Goal: Transaction & Acquisition: Purchase product/service

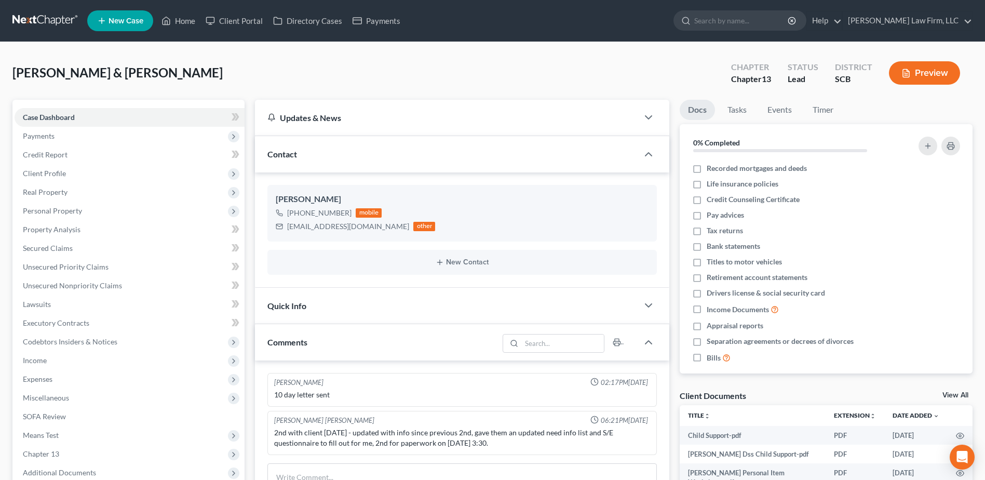
select select "0"
click at [64, 15] on link at bounding box center [45, 20] width 66 height 19
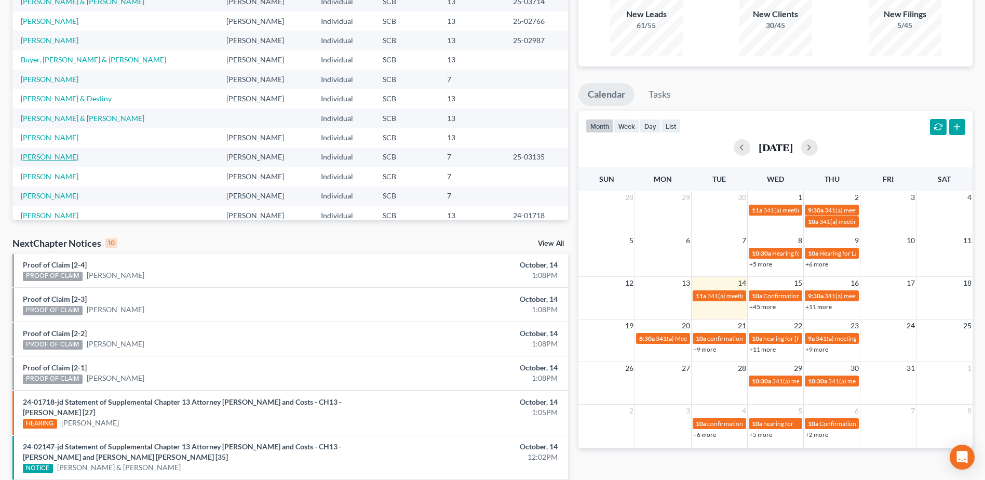
click at [57, 155] on link "[PERSON_NAME]" at bounding box center [50, 156] width 58 height 9
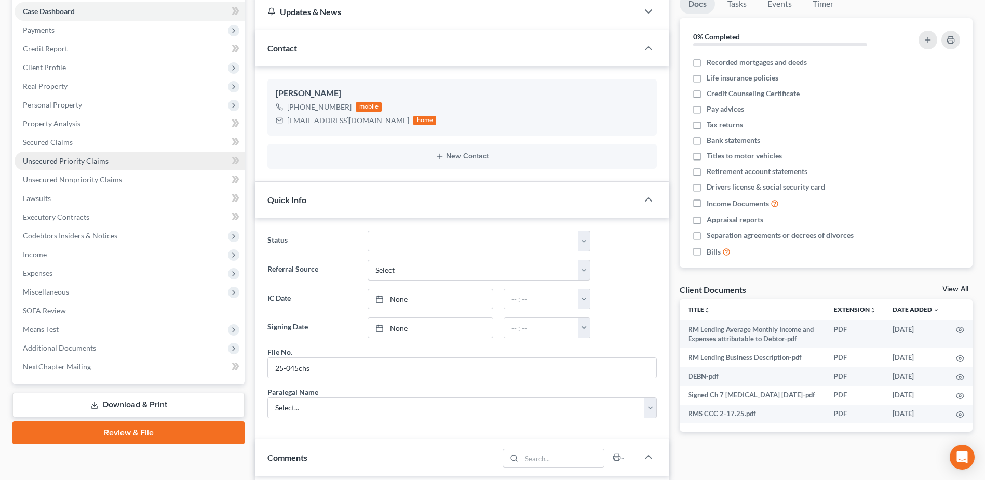
scroll to position [1290, 0]
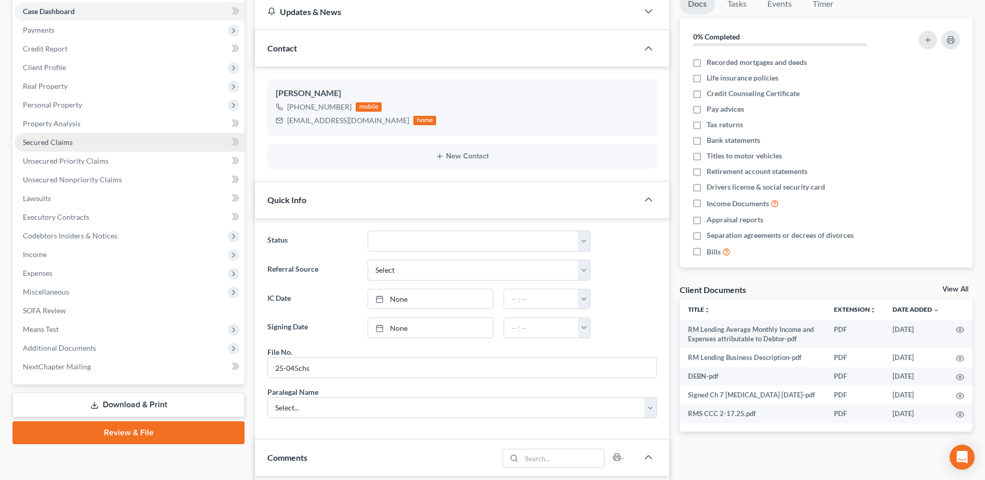
click at [69, 146] on span "Secured Claims" at bounding box center [48, 142] width 50 height 9
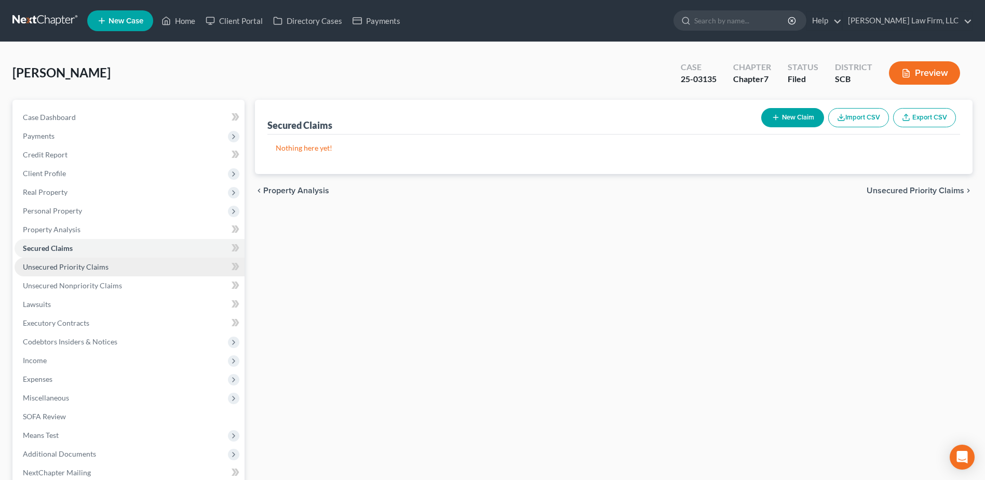
click at [76, 263] on span "Unsecured Priority Claims" at bounding box center [66, 266] width 86 height 9
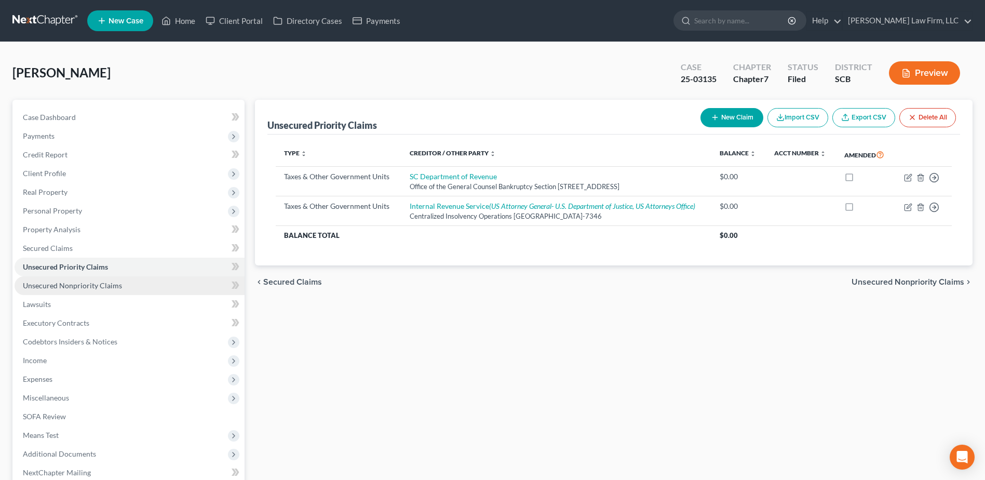
click at [71, 281] on span "Unsecured Nonpriority Claims" at bounding box center [72, 285] width 99 height 9
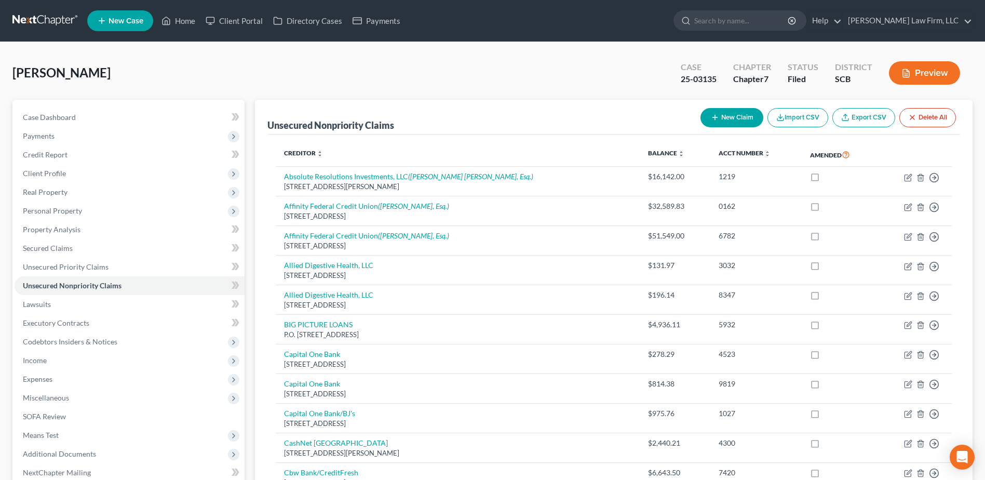
click at [62, 13] on link at bounding box center [45, 20] width 66 height 19
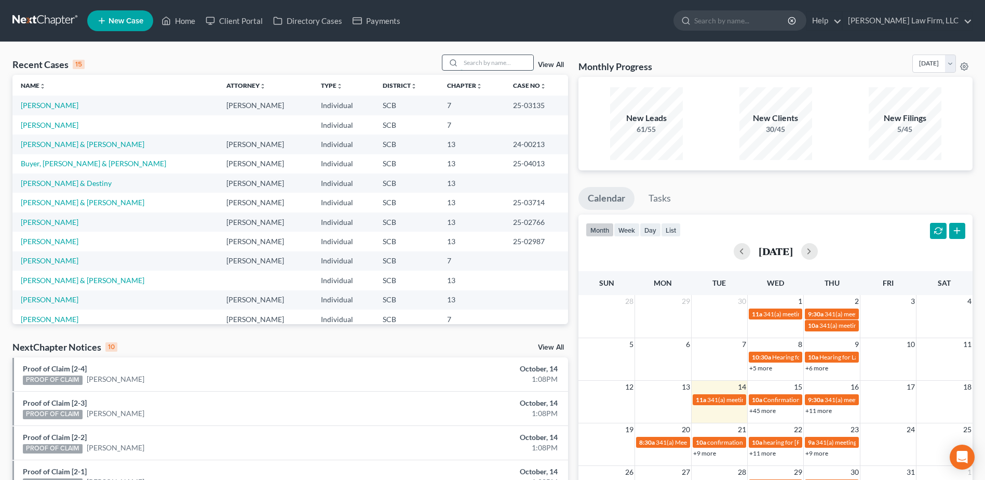
click at [473, 62] on input "search" at bounding box center [496, 62] width 73 height 15
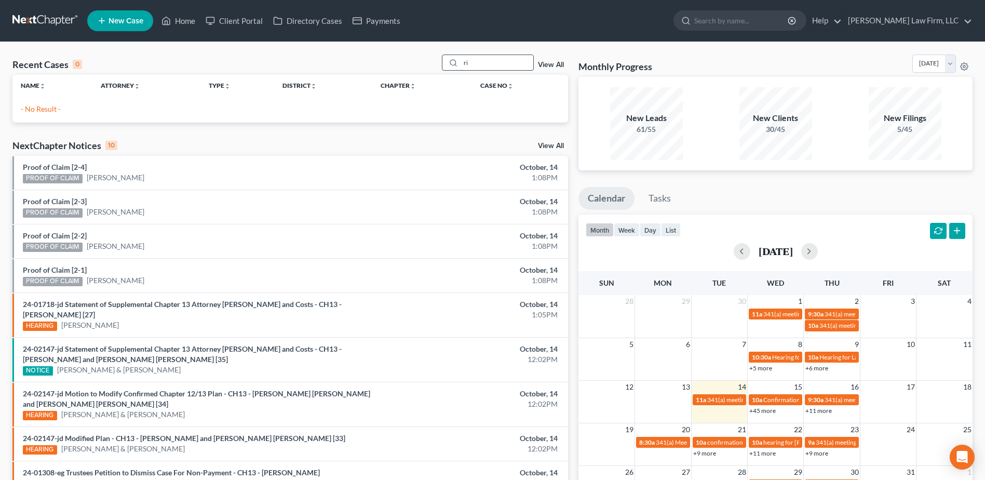
type input "r"
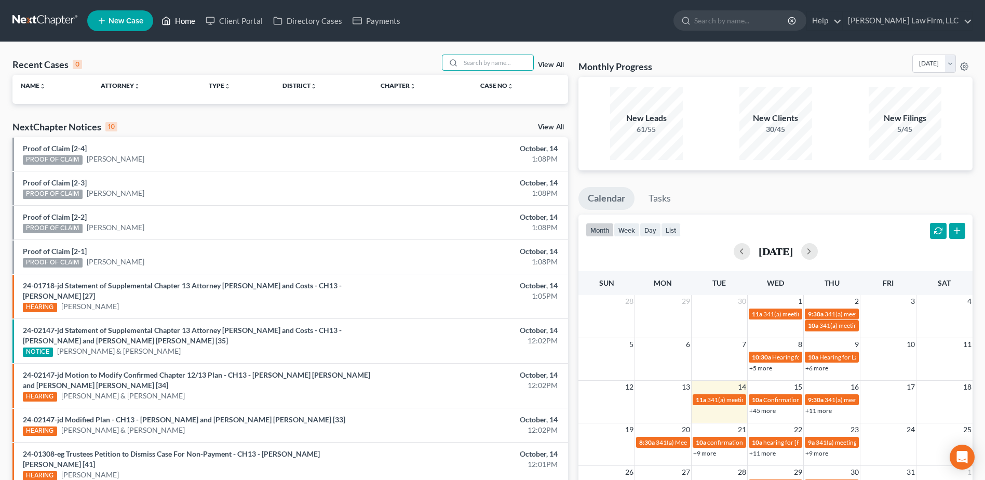
click at [187, 20] on link "Home" at bounding box center [178, 20] width 44 height 19
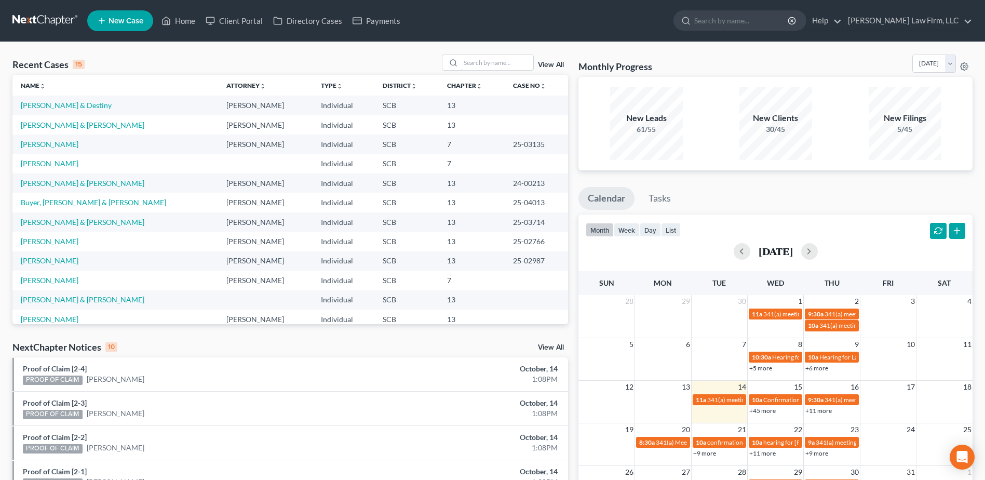
click at [501, 60] on input "search" at bounding box center [496, 62] width 73 height 15
click at [97, 107] on link "[PERSON_NAME] & Destiny" at bounding box center [66, 105] width 91 height 9
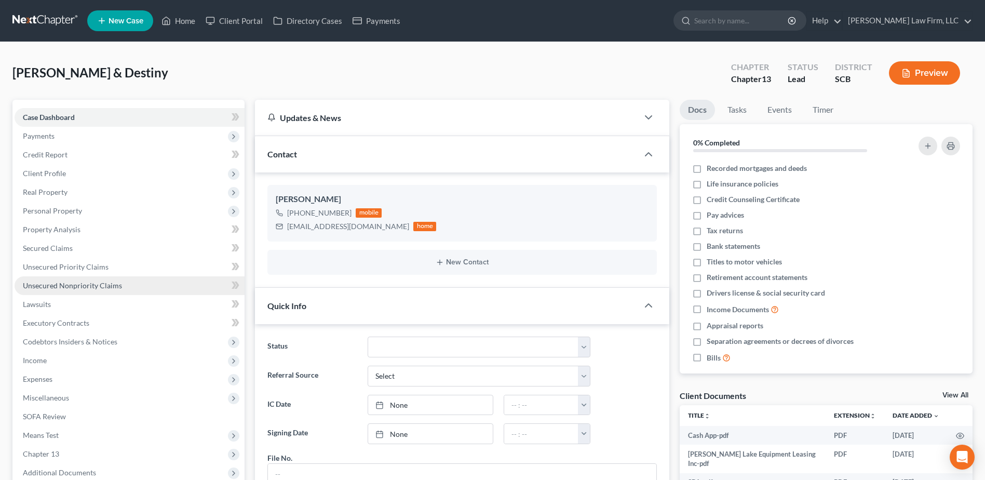
click at [58, 284] on span "Unsecured Nonpriority Claims" at bounding box center [72, 285] width 99 height 9
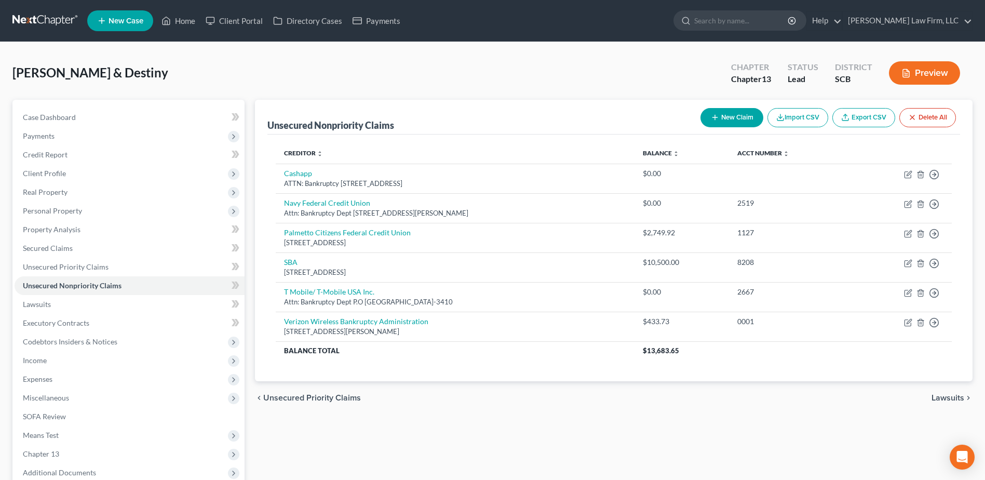
click at [711, 119] on icon "button" at bounding box center [715, 117] width 8 height 8
select select "2"
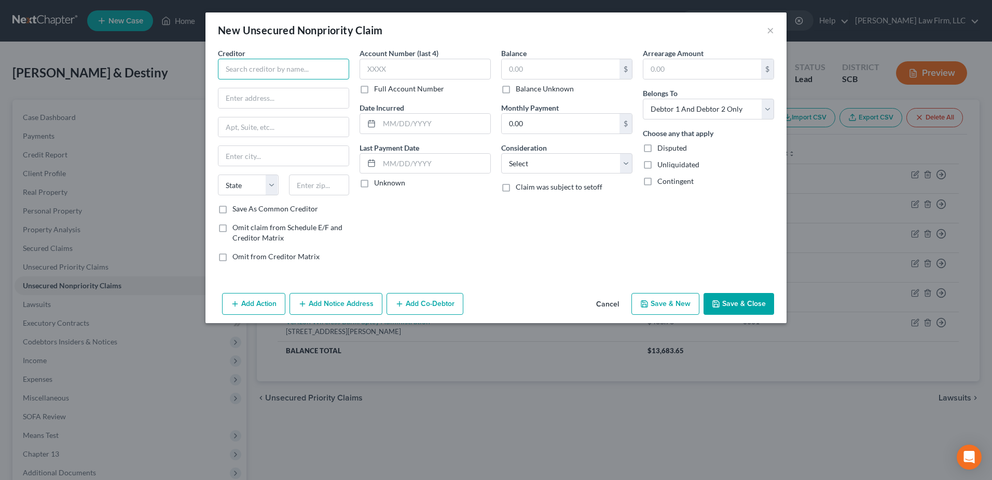
click at [265, 70] on input "text" at bounding box center [283, 69] width 131 height 21
type input "a"
type input "Lake Equipment Leasing Inc"
click at [269, 103] on input "text" at bounding box center [284, 98] width 130 height 20
type input "6"
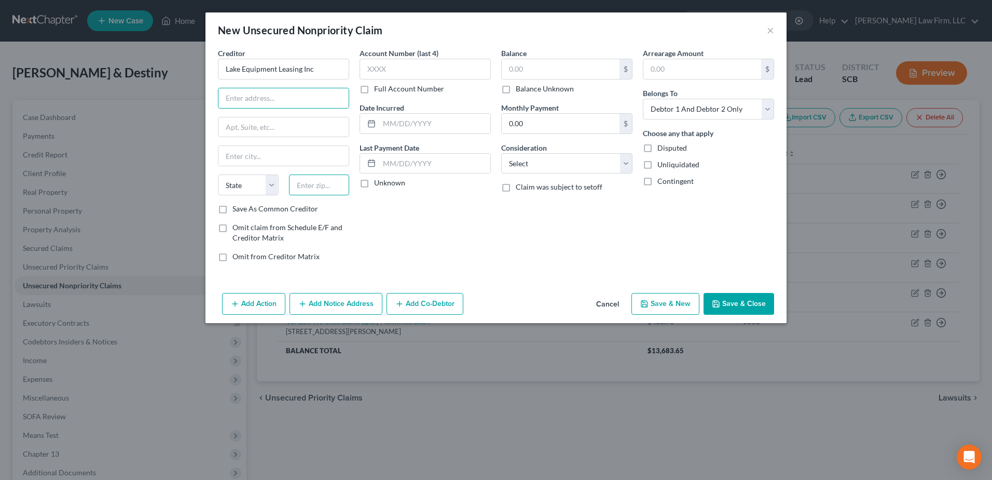
click at [319, 186] on input "text" at bounding box center [319, 184] width 61 height 21
type input "07041"
click at [401, 219] on div "Account Number (last 4) Full Account Number Date Incurred Last Payment Date Unk…" at bounding box center [425, 159] width 142 height 222
type input "Millburn"
select select "33"
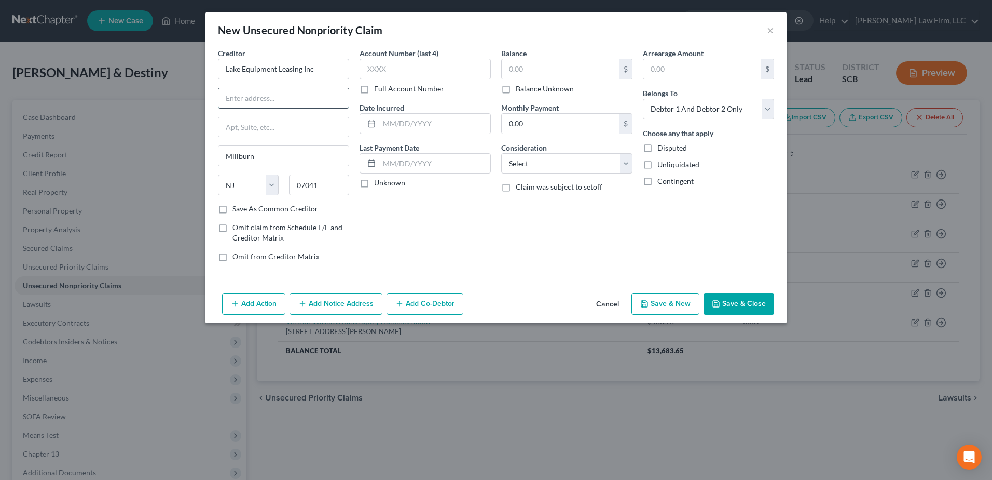
click at [248, 93] on input "text" at bounding box center [284, 98] width 130 height 20
type input "Attn: Bankruptcy Dept"
type input "PO Box 3000"
select select "48"
select select "2"
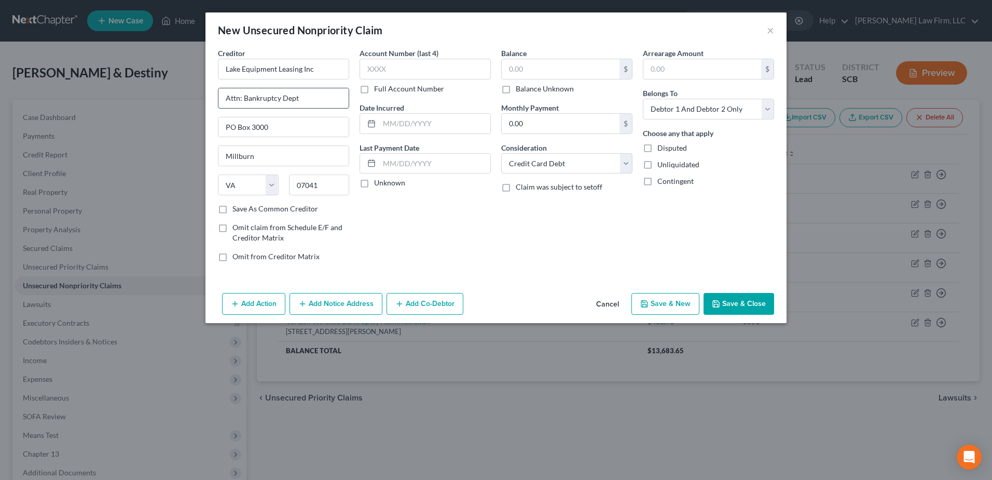
drag, startPoint x: 265, startPoint y: 94, endPoint x: 287, endPoint y: 94, distance: 21.8
click at [287, 94] on input "Attn: Bankruptcy Dept" at bounding box center [284, 98] width 130 height 20
click at [319, 97] on input "Attn: Bankruptcy Dept" at bounding box center [284, 98] width 130 height 20
click at [438, 236] on div "Account Number (last 4) Full Account Number Date Incurred Last Payment Date Unk…" at bounding box center [425, 159] width 142 height 222
drag, startPoint x: 319, startPoint y: 125, endPoint x: 93, endPoint y: 142, distance: 226.4
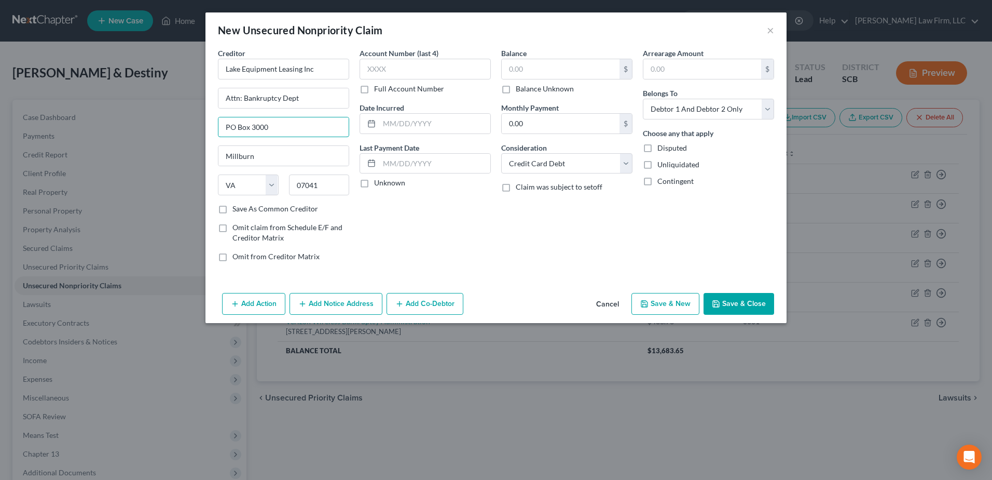
click at [97, 149] on div "New Unsecured Nonpriority Claim × Creditor * Lake Equipment Leasing Inc Attn: B…" at bounding box center [496, 240] width 992 height 480
click at [318, 104] on input "Attn: Bankruptcy Dept" at bounding box center [284, 98] width 130 height 20
type input "Attn: Bankruptcy Dept 64 Main Street"
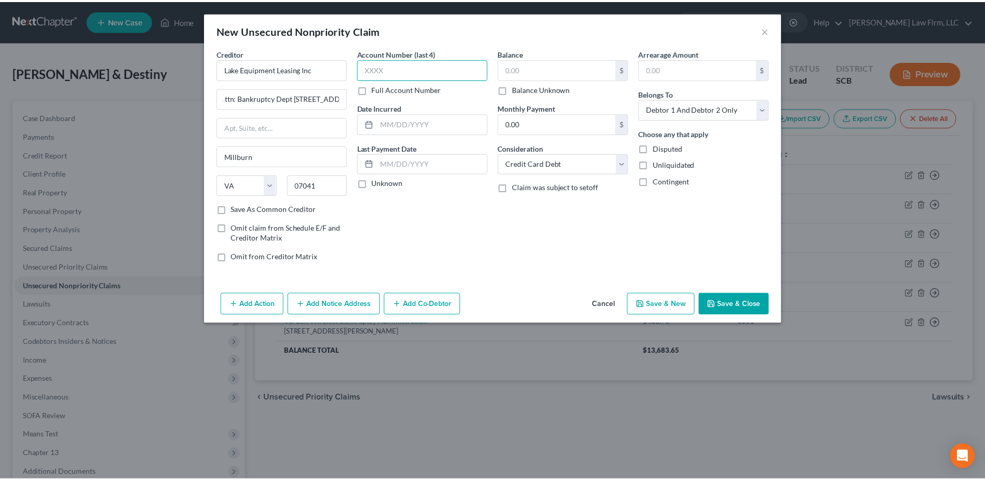
scroll to position [0, 0]
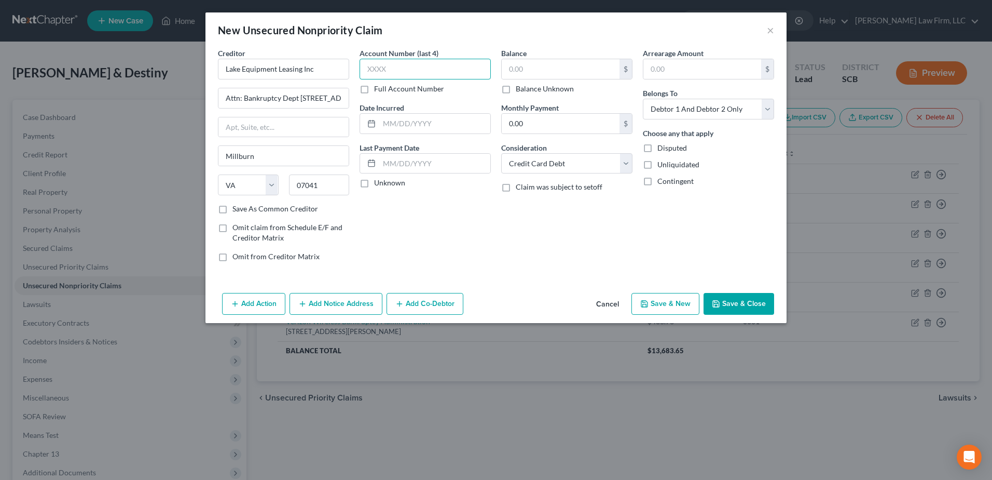
click at [395, 72] on input "text" at bounding box center [425, 69] width 131 height 21
type input "8771"
click at [574, 163] on select "Select Cable / Satellite Services Collection Agency Credit Card Debt Debt Couns…" at bounding box center [566, 163] width 131 height 21
click at [501, 153] on select "Select Cable / Satellite Services Collection Agency Credit Card Debt Debt Couns…" at bounding box center [566, 163] width 131 height 21
click at [550, 162] on select "Select Cable / Satellite Services Collection Agency Credit Card Debt Debt Couns…" at bounding box center [566, 163] width 131 height 21
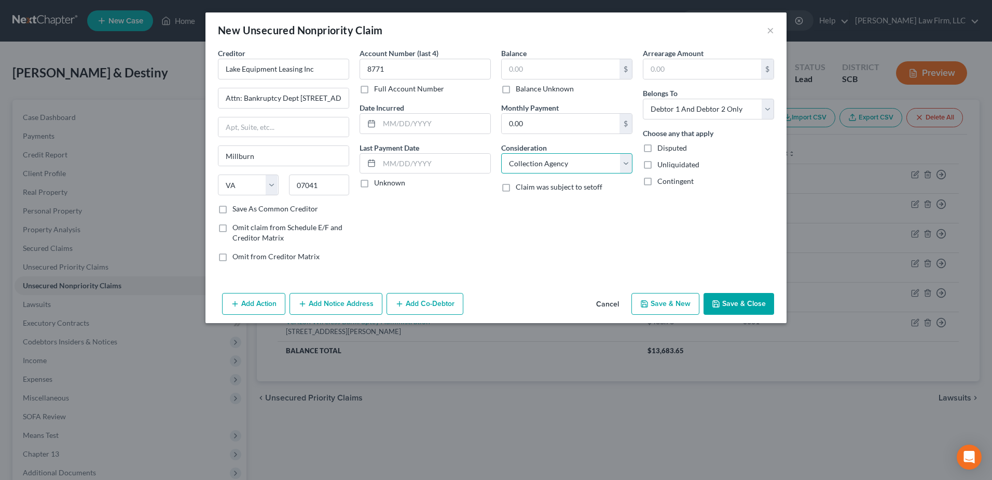
select select "4"
click at [501, 153] on select "Select Cable / Satellite Services Collection Agency Credit Card Debt Debt Couns…" at bounding box center [566, 163] width 131 height 21
click at [739, 100] on select "Select Debtor 1 Only Debtor 2 Only Debtor 1 And Debtor 2 Only At Least One Of T…" at bounding box center [708, 109] width 131 height 21
select select "0"
click at [643, 99] on select "Select Debtor 1 Only Debtor 2 Only Debtor 1 And Debtor 2 Only At Least One Of T…" at bounding box center [708, 109] width 131 height 21
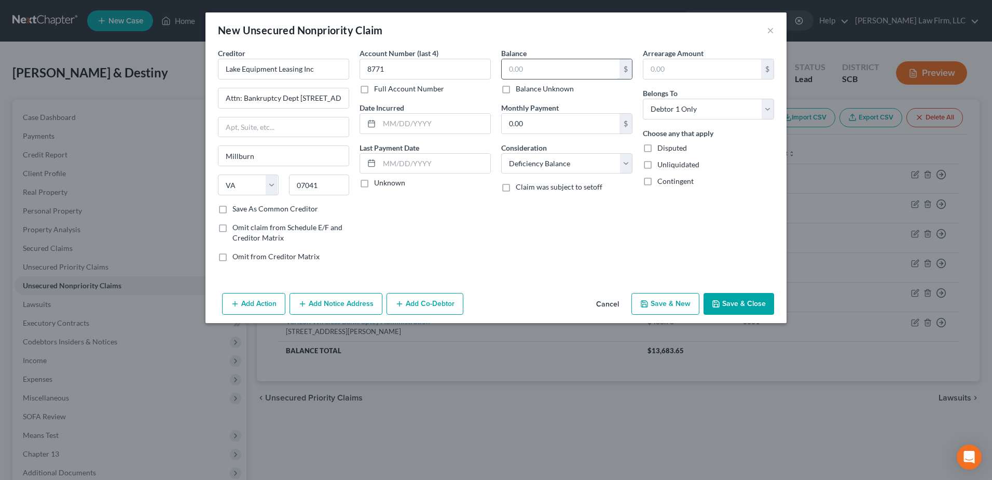
click at [539, 69] on input "text" at bounding box center [561, 69] width 118 height 20
type input "9,780.28"
click at [537, 221] on div "Balance 9,780.28 $ Balance Unknown Balance Undetermined 9,780.28 $ Balance Unkn…" at bounding box center [567, 159] width 142 height 222
click at [745, 297] on button "Save & Close" at bounding box center [739, 304] width 71 height 22
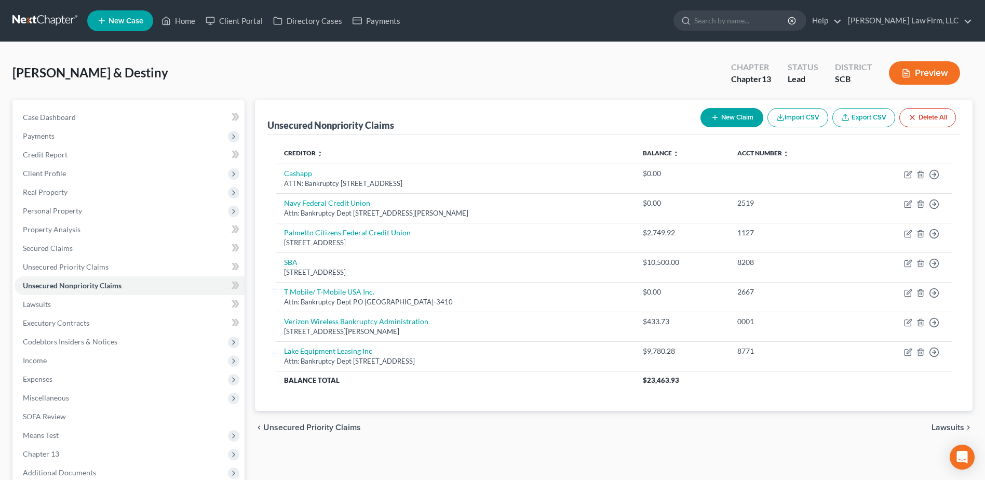
click at [31, 19] on link at bounding box center [45, 20] width 66 height 19
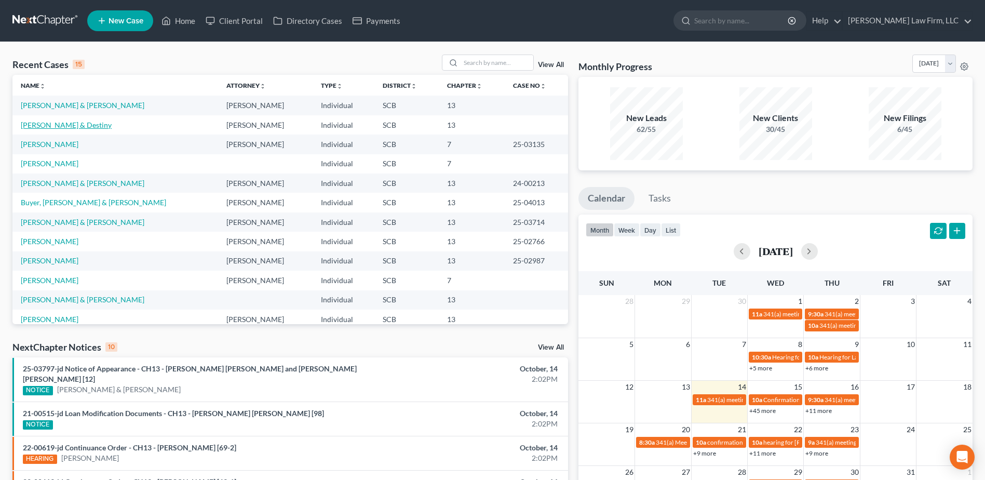
click at [67, 126] on link "[PERSON_NAME] & Destiny" at bounding box center [66, 124] width 91 height 9
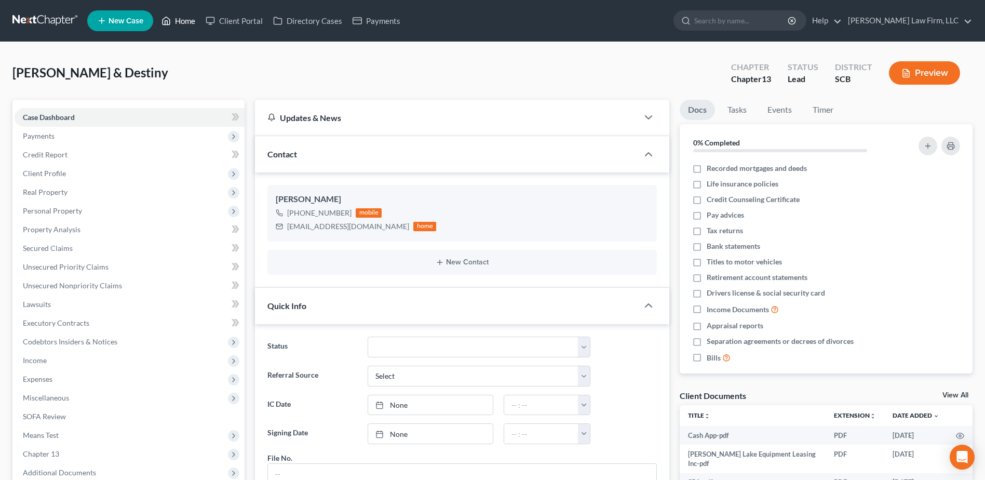
click at [177, 19] on link "Home" at bounding box center [178, 20] width 44 height 19
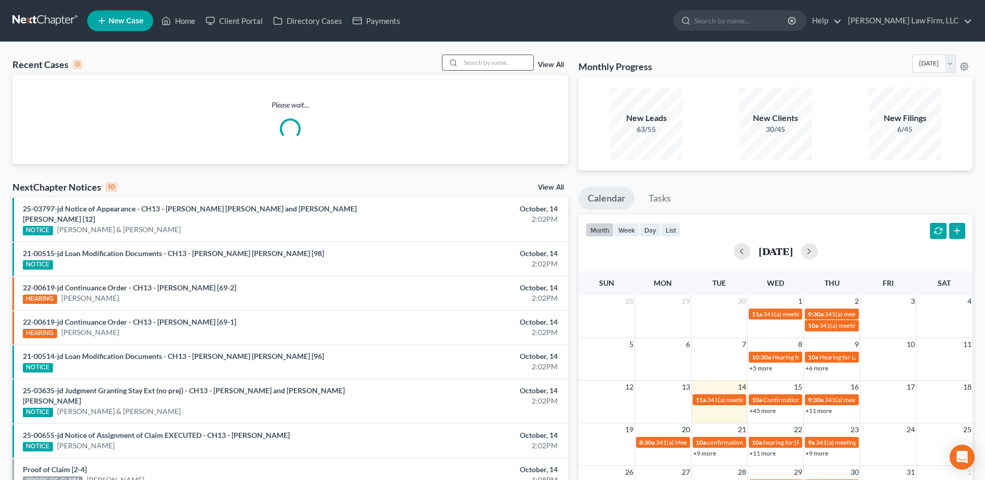
click at [480, 61] on input "search" at bounding box center [496, 62] width 73 height 15
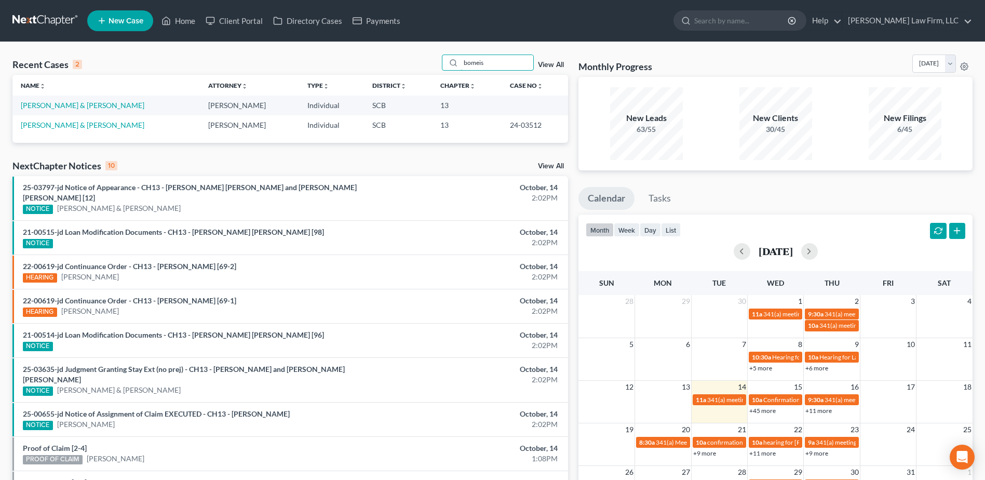
type input "bomeis"
click at [73, 105] on link "[PERSON_NAME] & [PERSON_NAME]" at bounding box center [83, 105] width 124 height 9
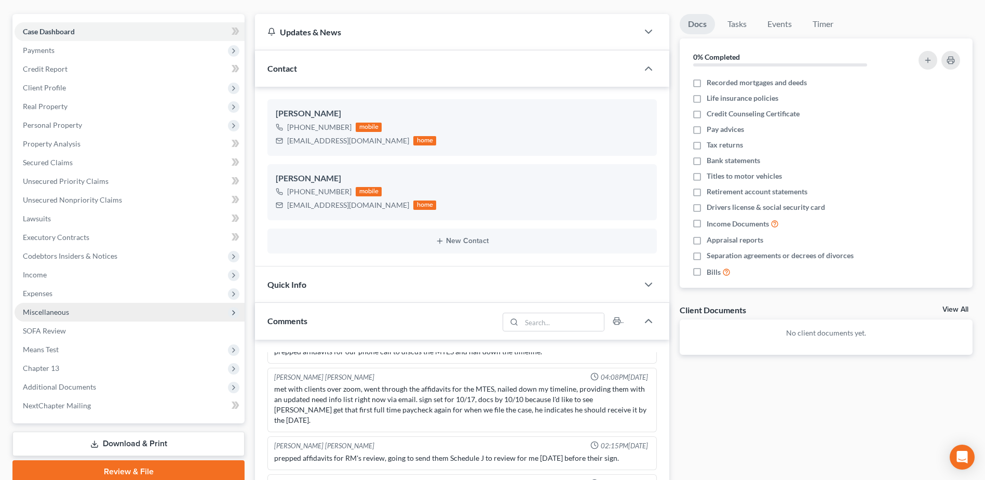
scroll to position [104, 0]
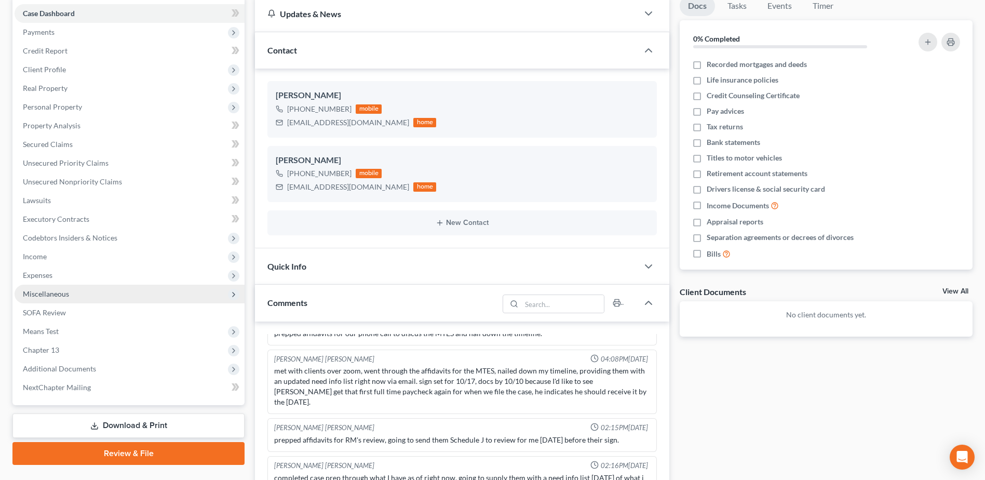
click at [69, 289] on span "Miscellaneous" at bounding box center [130, 293] width 230 height 19
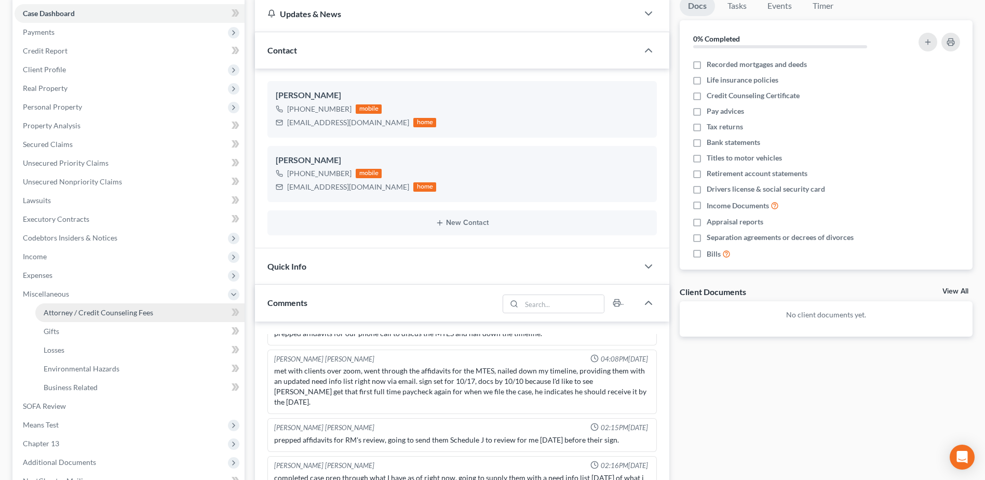
click at [143, 311] on span "Attorney / Credit Counseling Fees" at bounding box center [99, 312] width 110 height 9
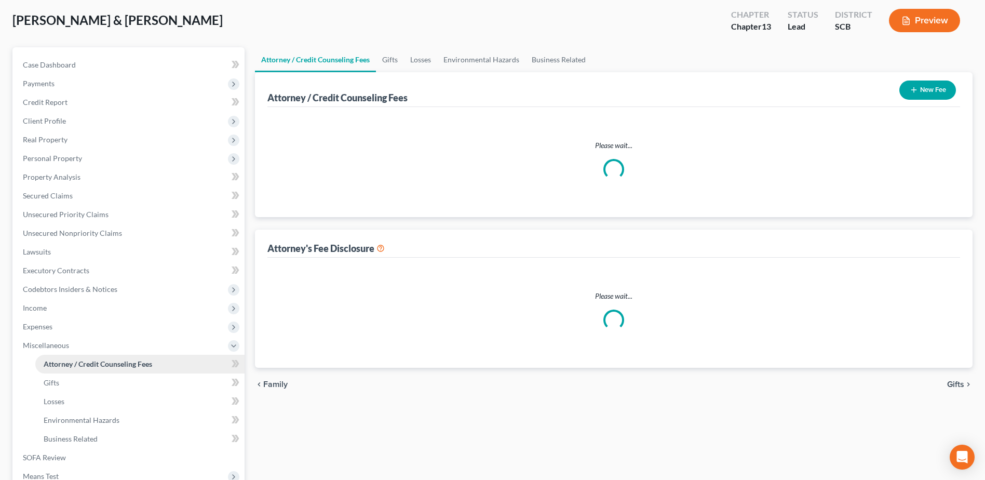
select select "0"
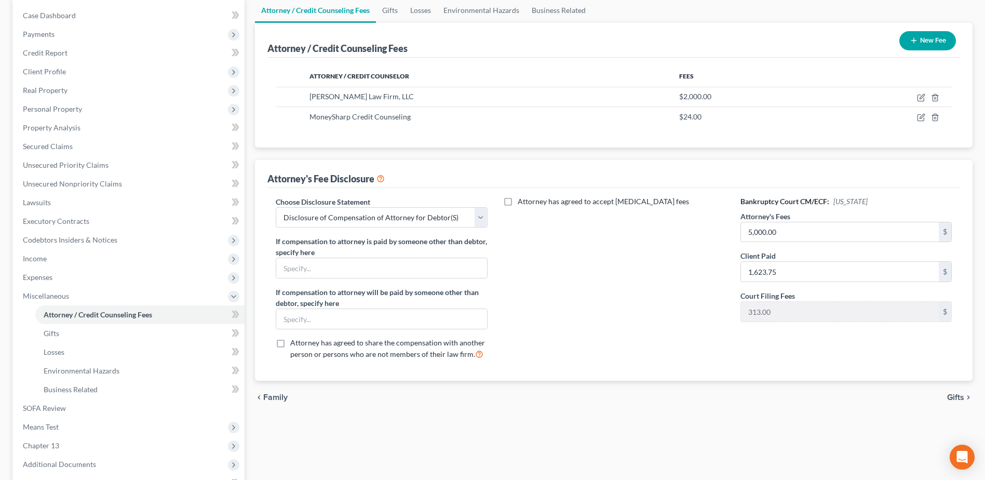
scroll to position [104, 0]
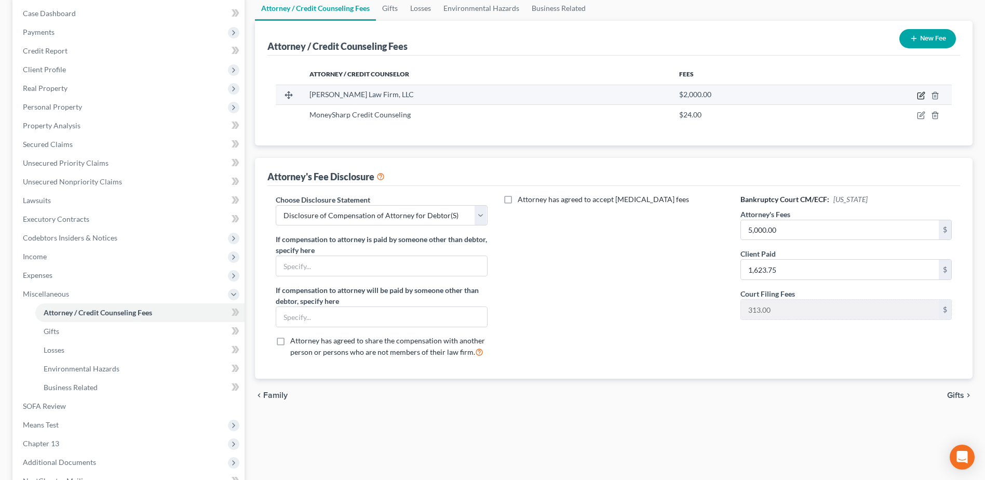
click at [922, 94] on icon "button" at bounding box center [921, 95] width 8 height 8
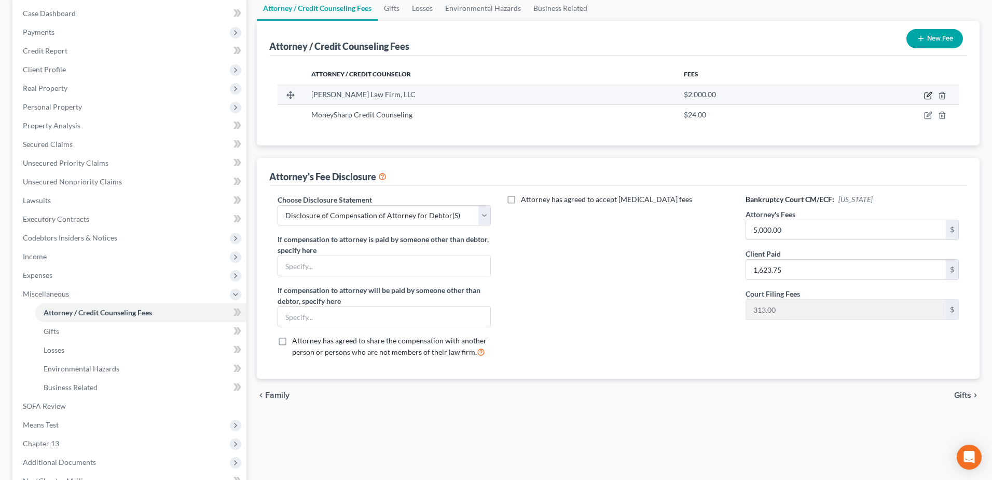
select select "42"
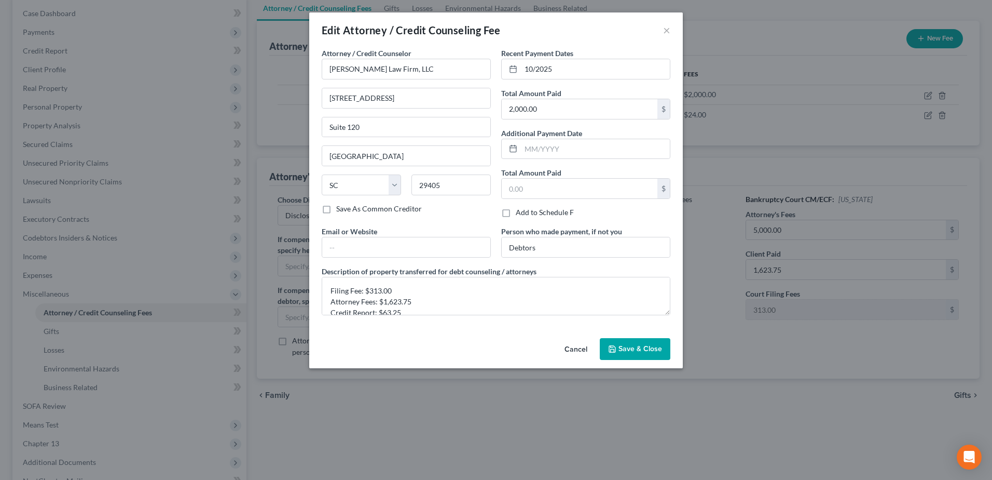
click at [572, 352] on button "Cancel" at bounding box center [575, 349] width 39 height 21
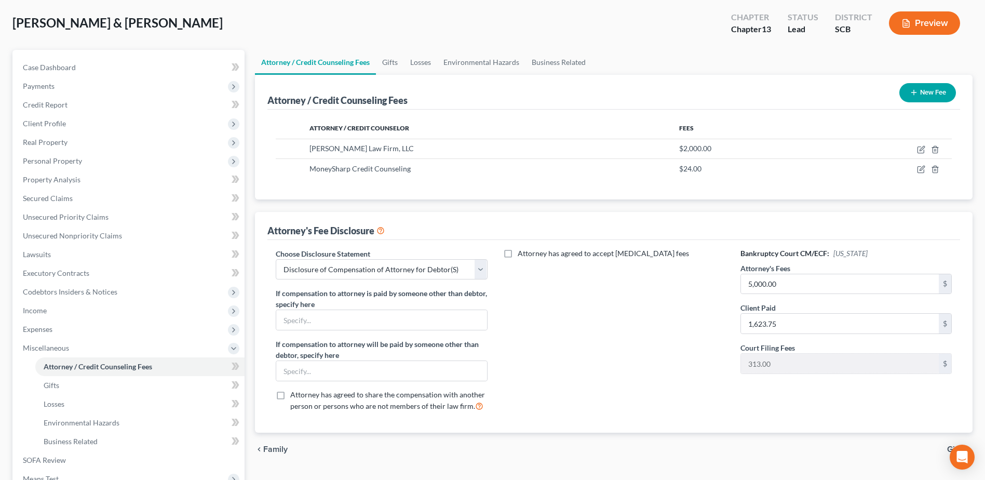
scroll to position [0, 0]
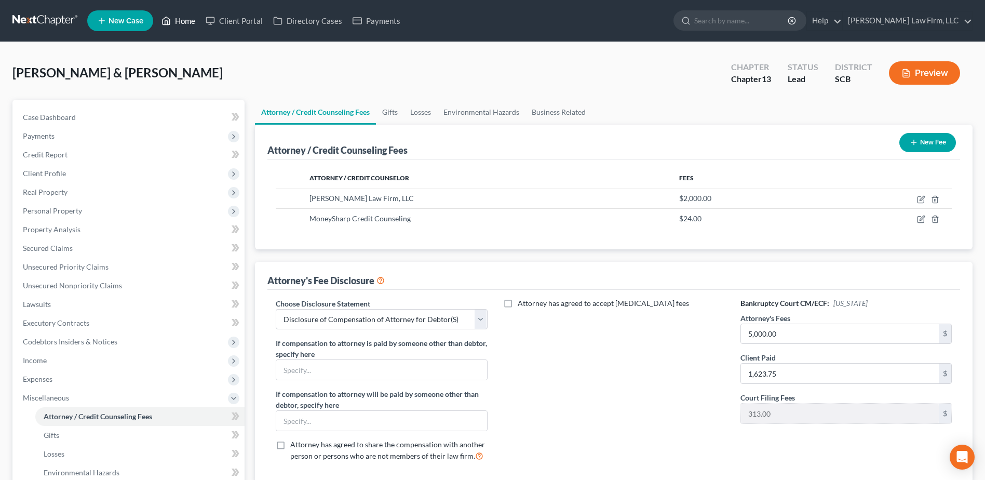
click at [174, 19] on link "Home" at bounding box center [178, 20] width 44 height 19
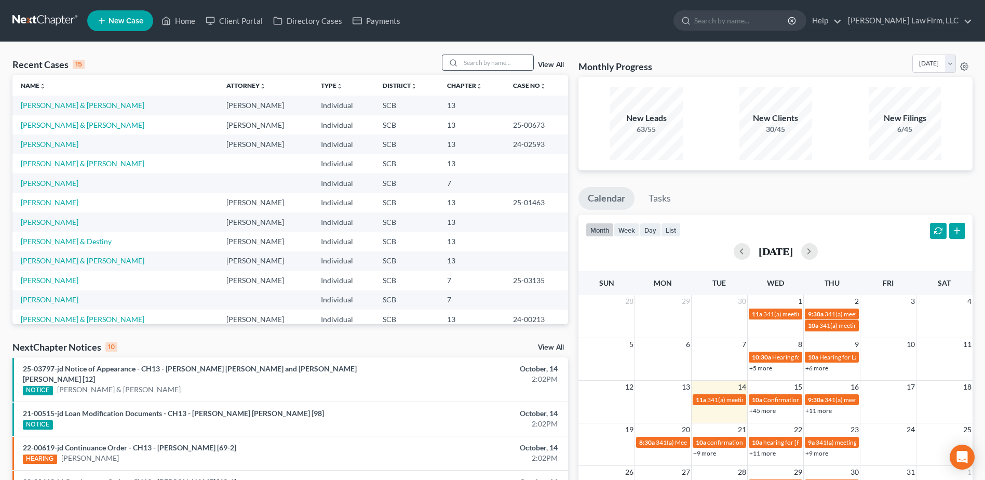
click at [471, 67] on input "search" at bounding box center [496, 62] width 73 height 15
type input "myers"
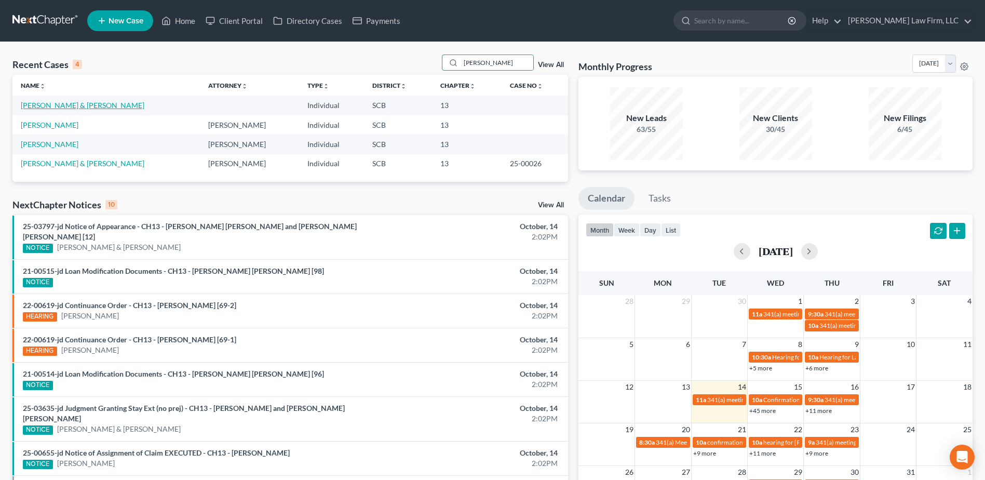
click at [75, 104] on link "Myers, Shaqun & Janice" at bounding box center [83, 105] width 124 height 9
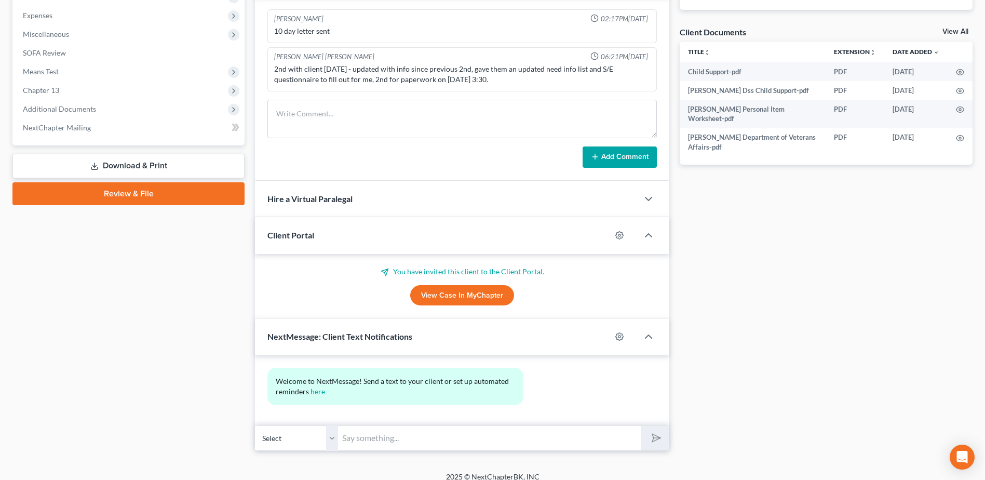
scroll to position [374, 0]
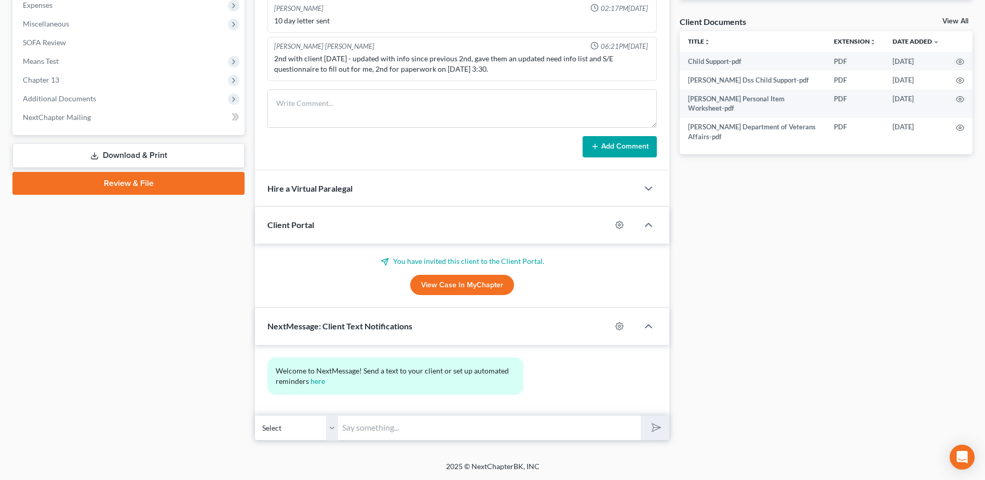
click at [872, 242] on div "Docs Tasks Events Timer 0% Completed Nothing here yet! Recorded mortgages and d…" at bounding box center [825, 83] width 303 height 714
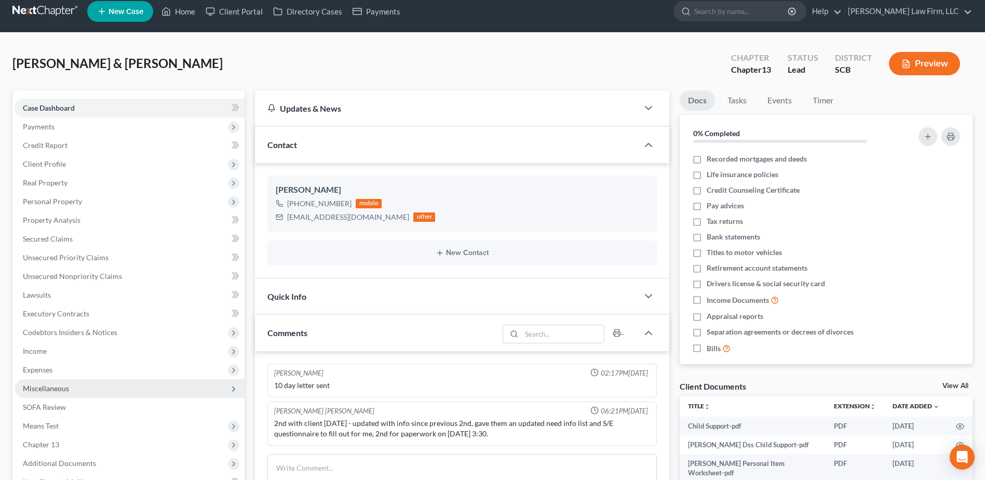
scroll to position [0, 0]
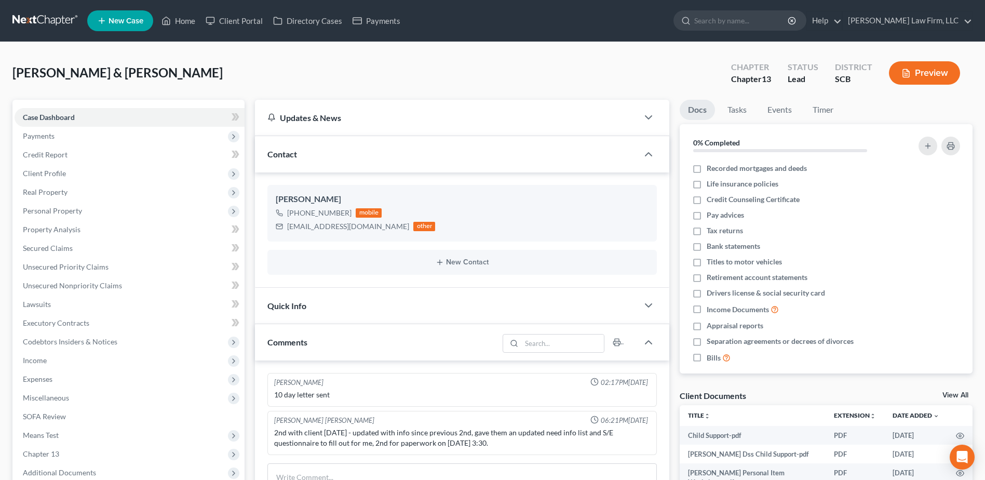
click at [206, 72] on div "Myers, Shaqun & Janice Upgraded Chapter Chapter 13 Status Lead District SCB Pre…" at bounding box center [492, 76] width 960 height 45
click at [91, 135] on span "Payments" at bounding box center [130, 136] width 230 height 19
click at [217, 60] on div "Myers, Shaqun & Janice Upgraded Chapter Chapter 13 Status Lead District SCB Pre…" at bounding box center [492, 76] width 960 height 45
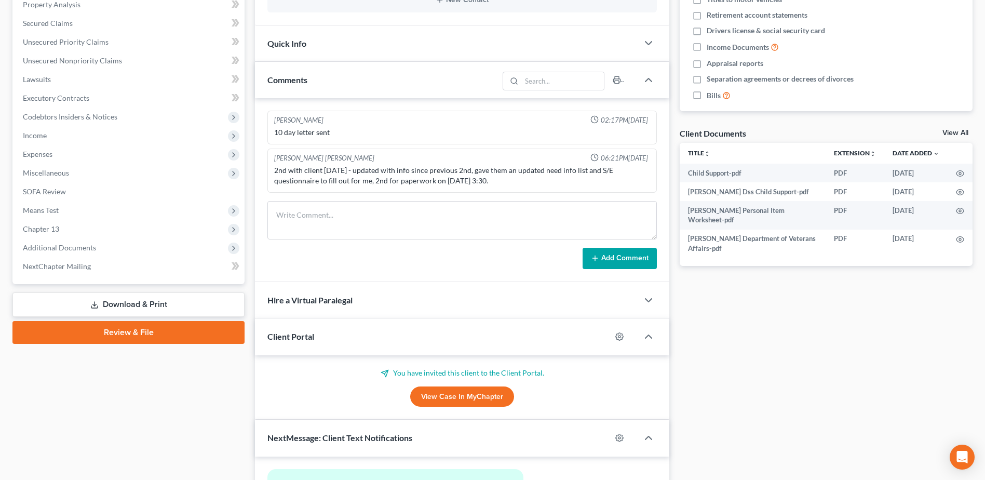
scroll to position [363, 0]
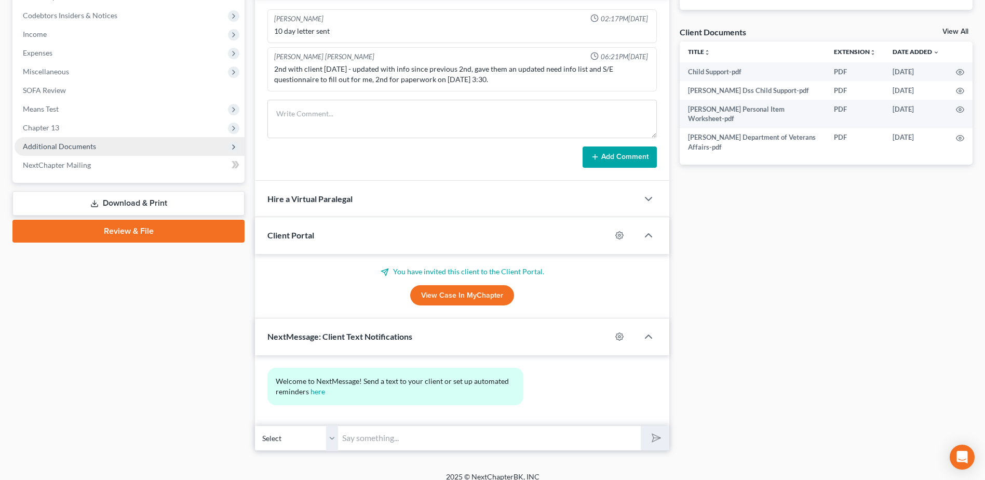
click at [84, 141] on span "Additional Documents" at bounding box center [130, 146] width 230 height 19
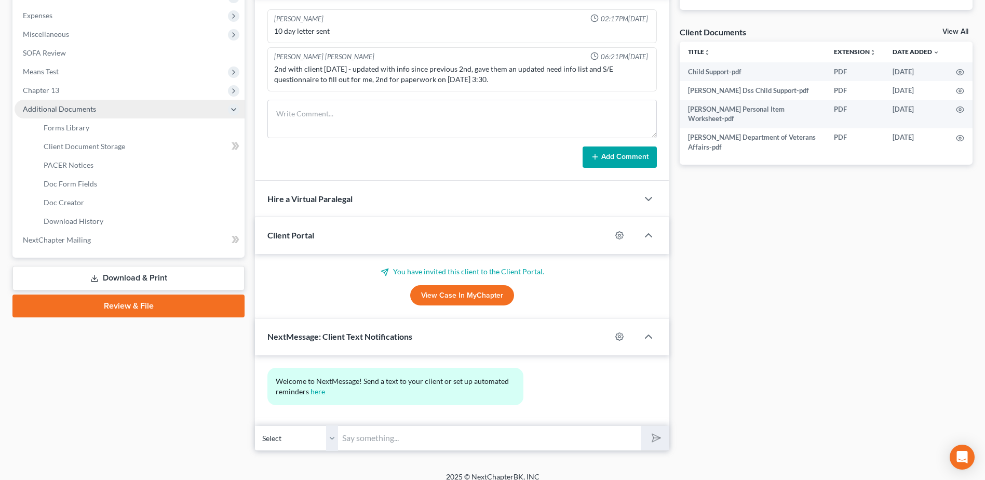
scroll to position [326, 0]
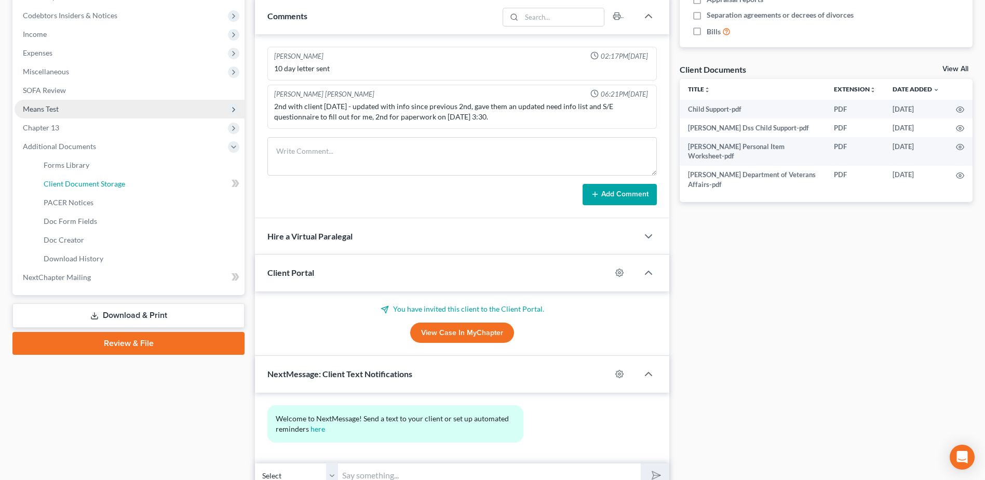
click at [106, 184] on span "Client Document Storage" at bounding box center [84, 183] width 81 height 9
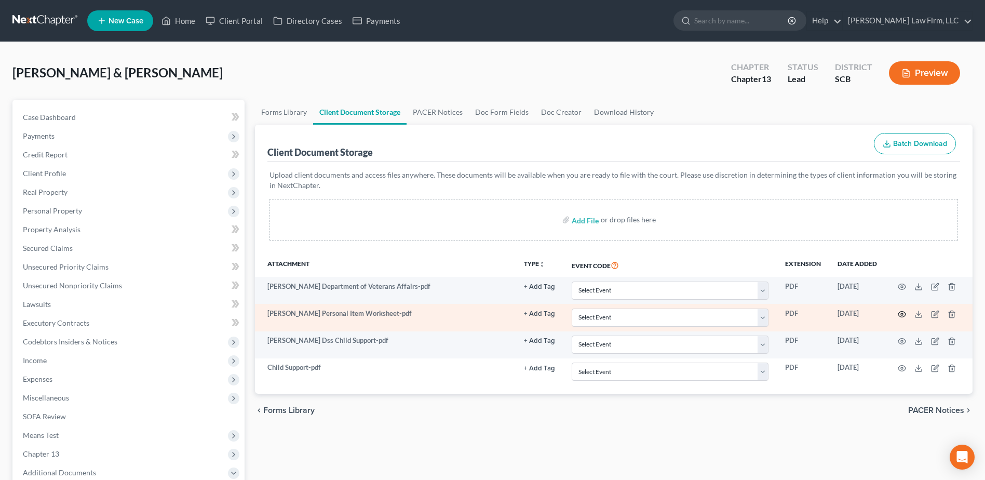
click at [902, 311] on icon "button" at bounding box center [902, 314] width 8 height 6
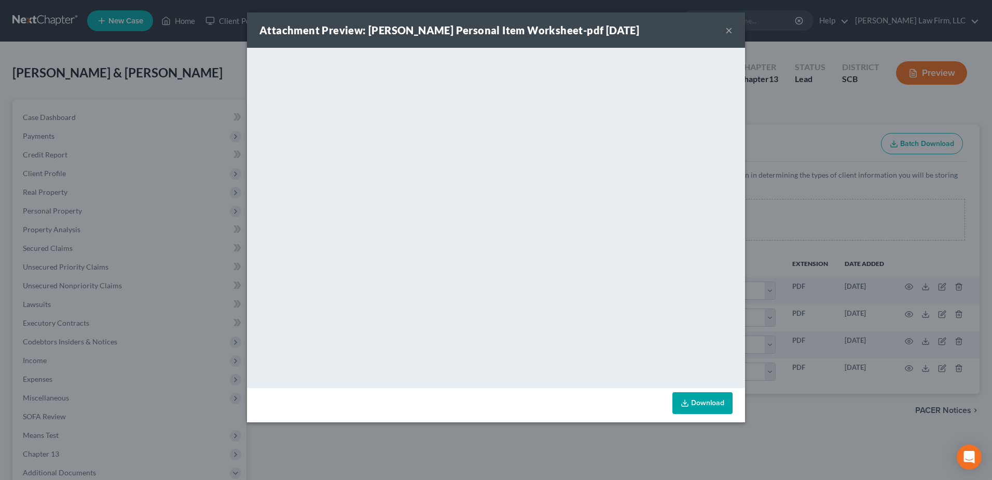
drag, startPoint x: 138, startPoint y: 91, endPoint x: 150, endPoint y: 93, distance: 12.1
click at [138, 91] on div "Attachment Preview: Shaquan Personal Item Worksheet-pdf 10/08/2025 × <object ng…" at bounding box center [496, 240] width 992 height 480
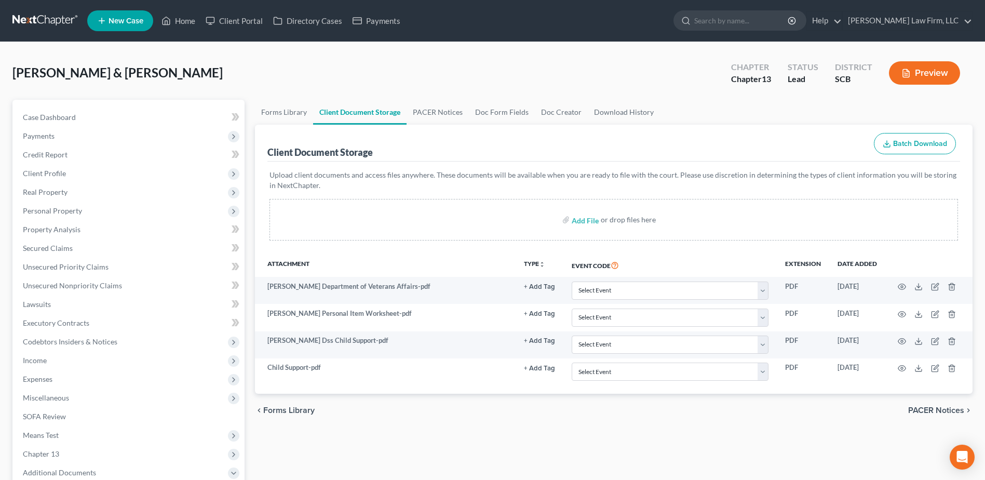
click at [483, 61] on div "Myers, Shaqun & Janice Upgraded Chapter Chapter 13 Status Lead District SCB Pre…" at bounding box center [492, 76] width 960 height 45
click at [181, 22] on link "Home" at bounding box center [178, 20] width 44 height 19
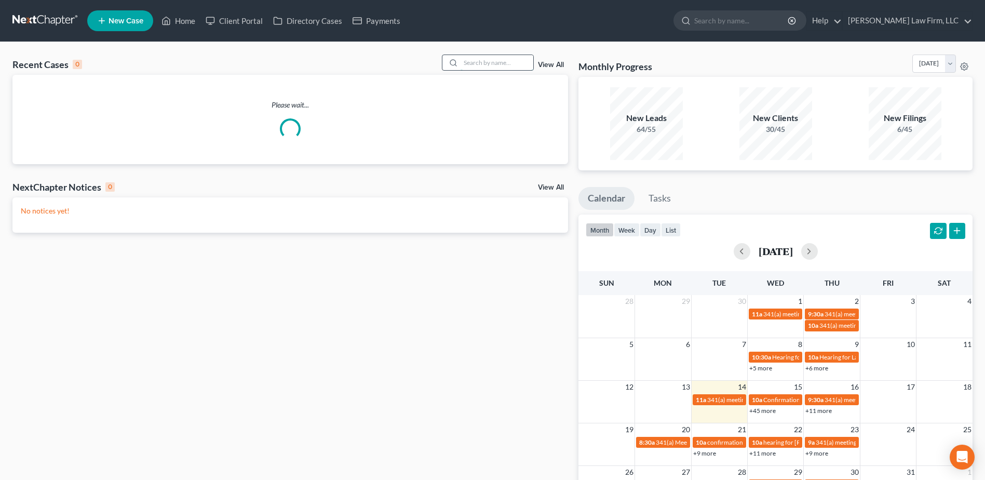
click at [472, 62] on input "search" at bounding box center [496, 62] width 73 height 15
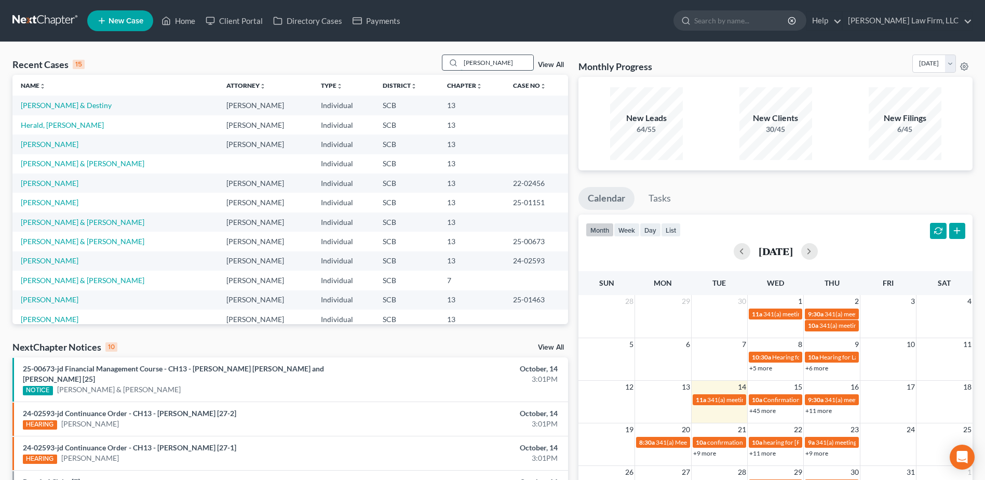
type input "starnes"
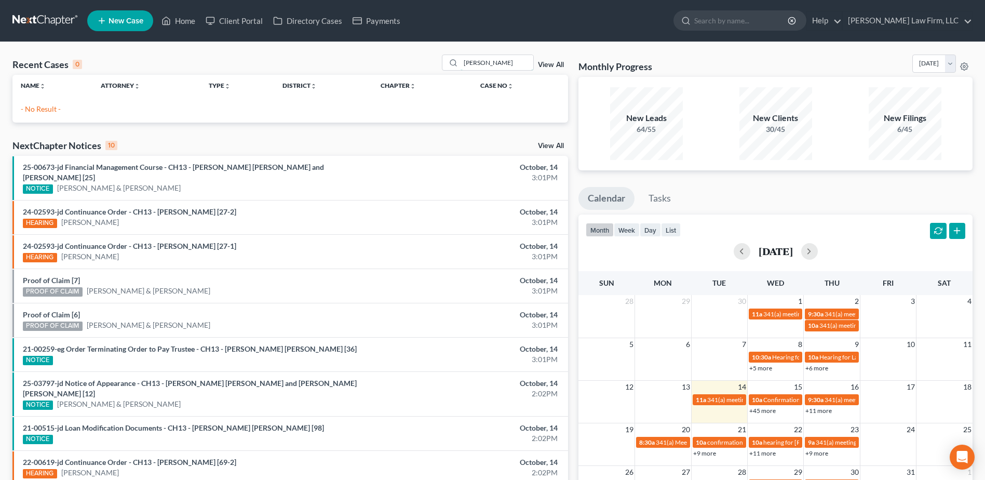
drag, startPoint x: 498, startPoint y: 59, endPoint x: 302, endPoint y: 91, distance: 198.3
click at [301, 92] on div "Recent Cases 0 starnes View All Name unfold_more expand_more expand_less Attorn…" at bounding box center [289, 88] width 555 height 68
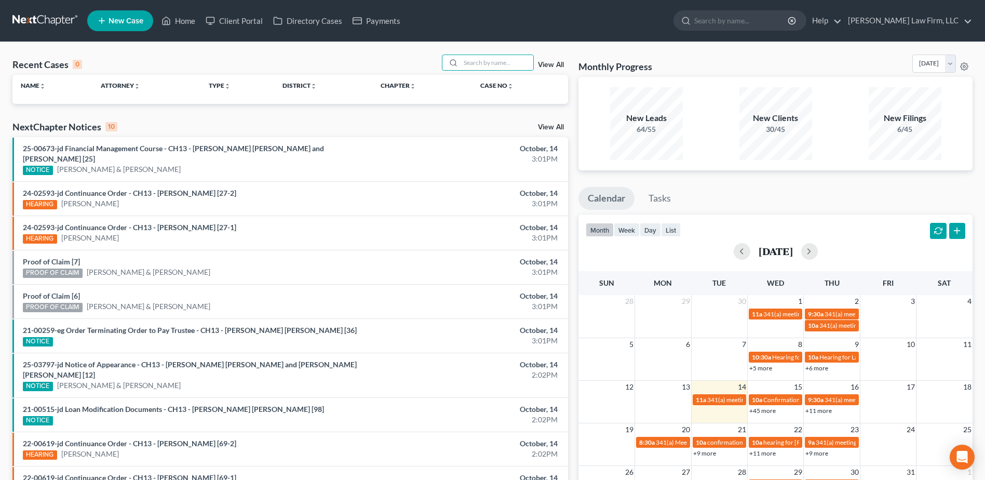
click at [23, 15] on link at bounding box center [45, 20] width 66 height 19
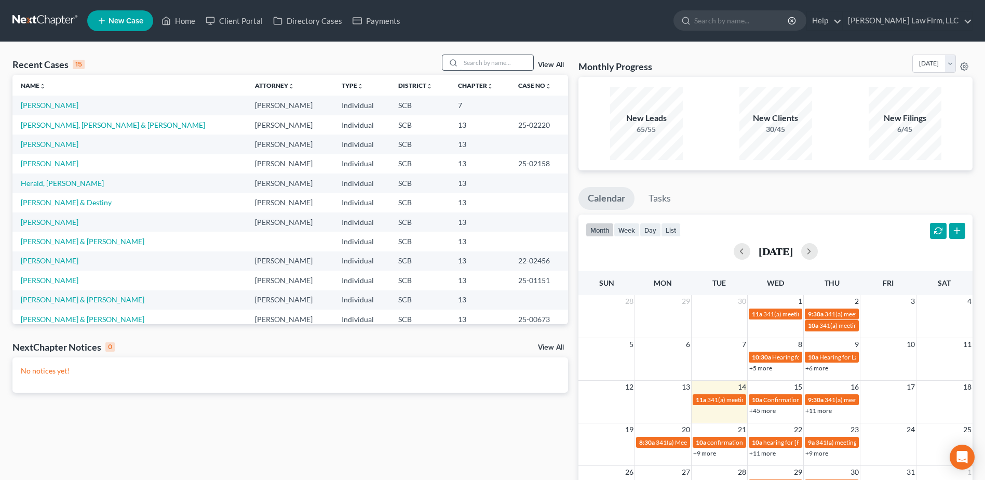
click at [470, 59] on input "search" at bounding box center [496, 62] width 73 height 15
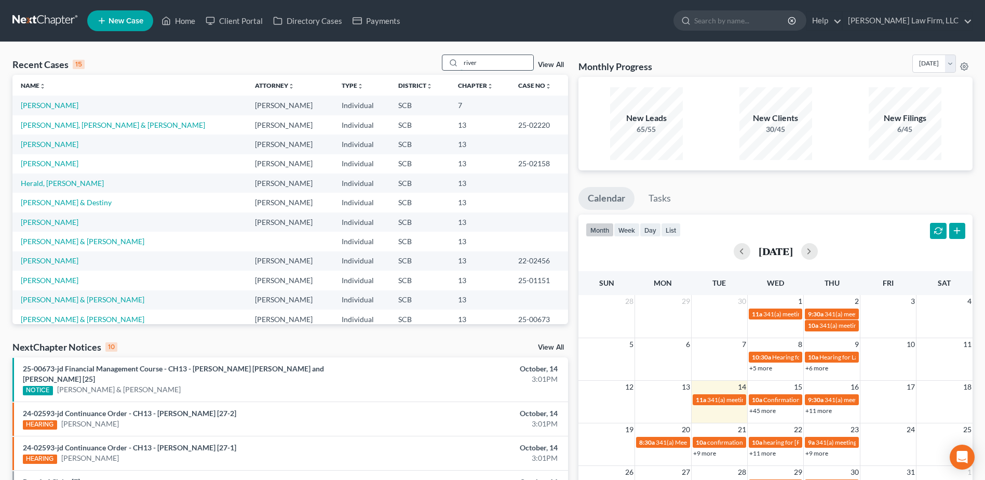
type input "river"
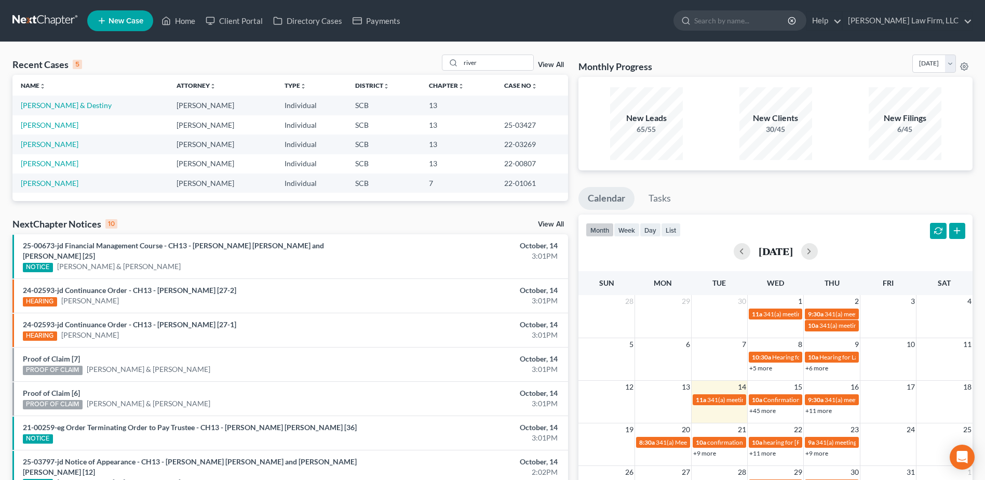
click at [90, 98] on td "[PERSON_NAME] & Destiny" at bounding box center [90, 104] width 156 height 19
click at [90, 108] on link "[PERSON_NAME] & Destiny" at bounding box center [66, 105] width 91 height 9
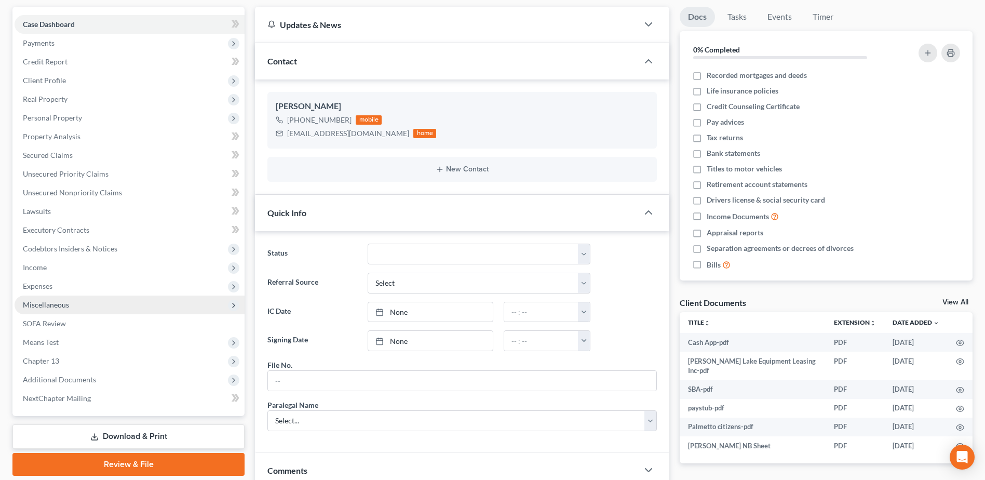
scroll to position [104, 0]
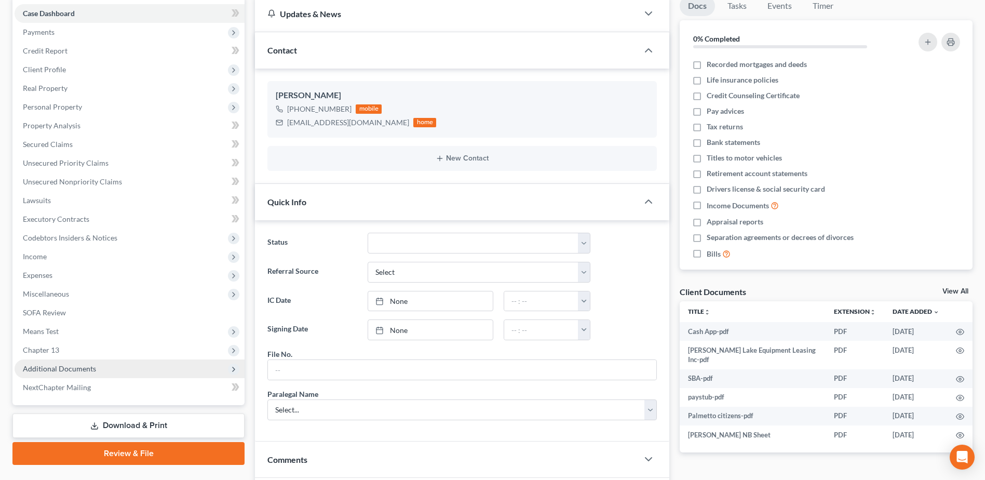
click at [51, 374] on span "Additional Documents" at bounding box center [130, 368] width 230 height 19
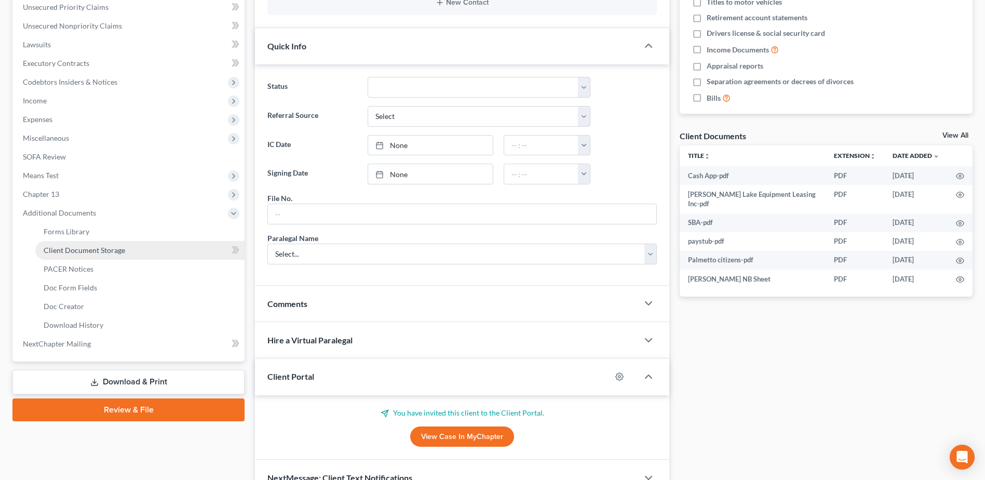
click at [119, 244] on link "Client Document Storage" at bounding box center [139, 250] width 209 height 19
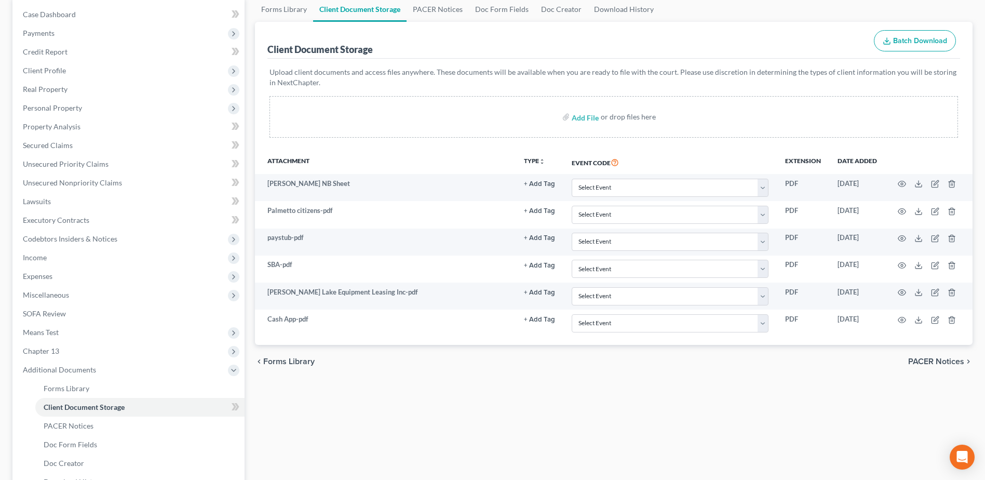
scroll to position [104, 0]
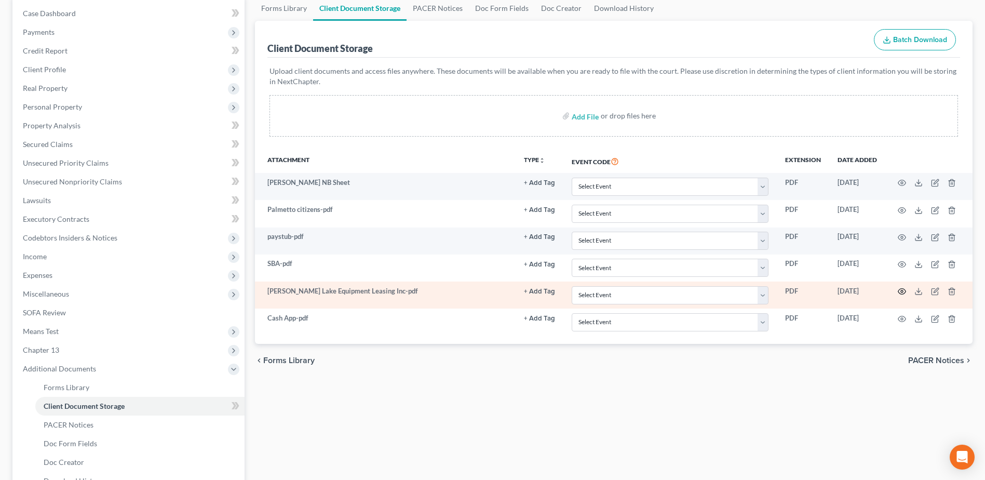
click at [905, 291] on icon "button" at bounding box center [902, 292] width 8 height 6
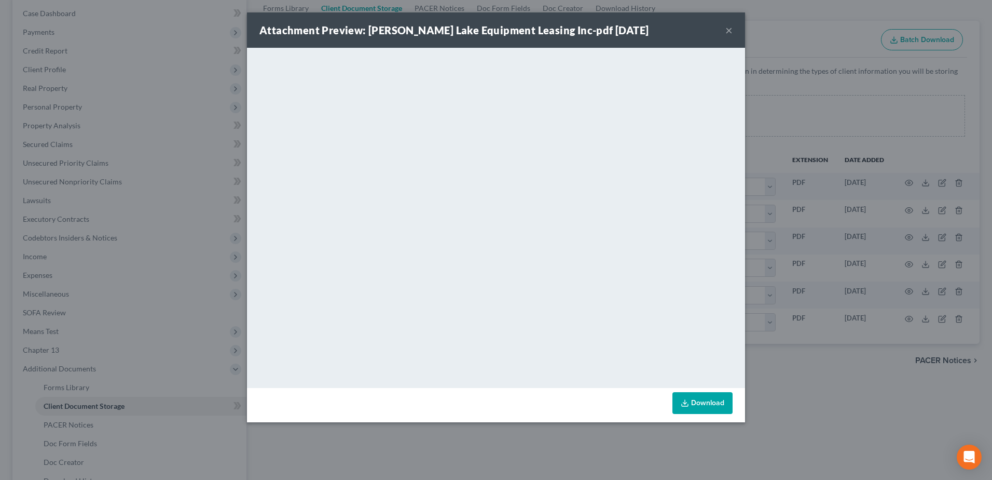
click at [728, 33] on button "×" at bounding box center [729, 30] width 7 height 12
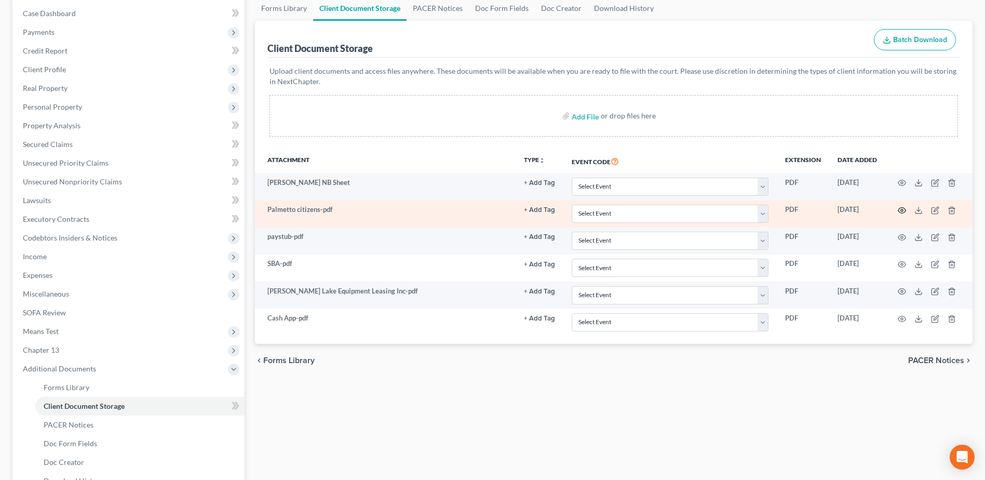
click at [898, 209] on icon "button" at bounding box center [901, 210] width 8 height 8
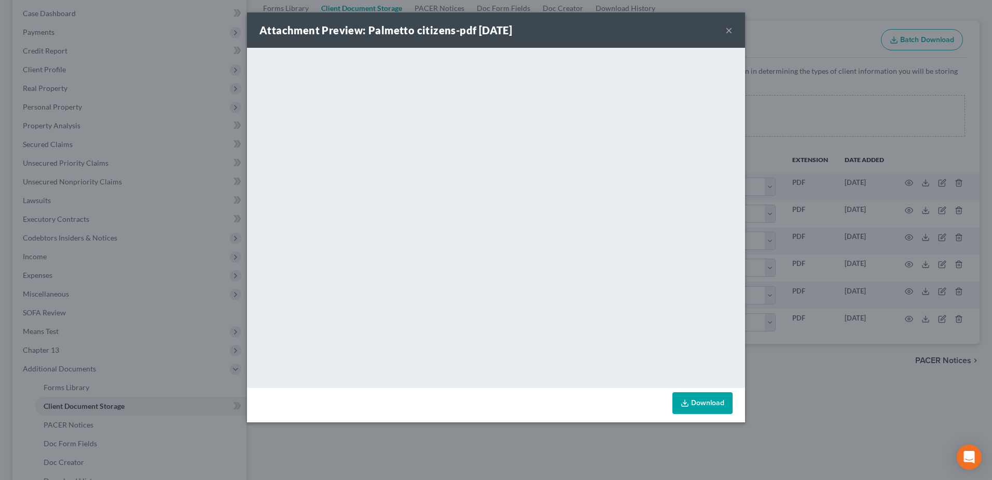
click at [730, 29] on button "×" at bounding box center [729, 30] width 7 height 12
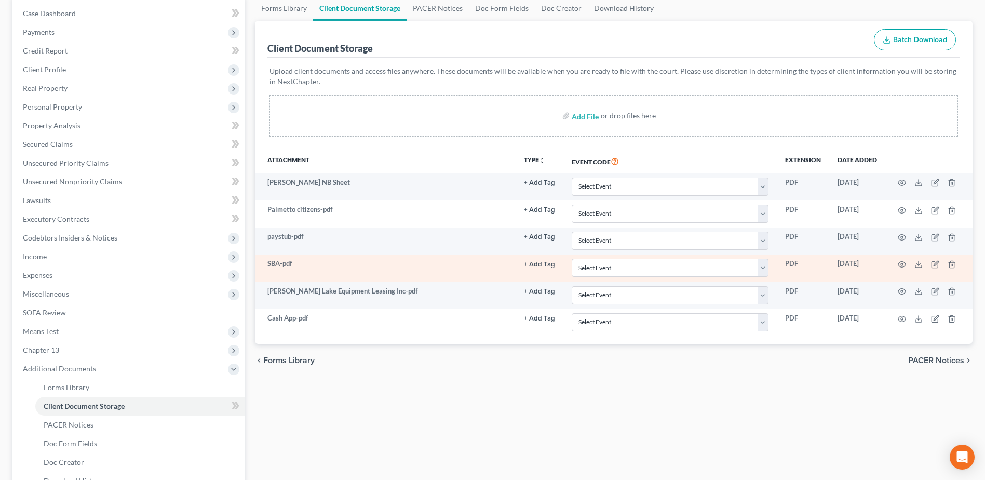
click at [284, 262] on td "SBA-pdf" at bounding box center [385, 267] width 260 height 27
click at [904, 262] on icon "button" at bounding box center [901, 264] width 8 height 8
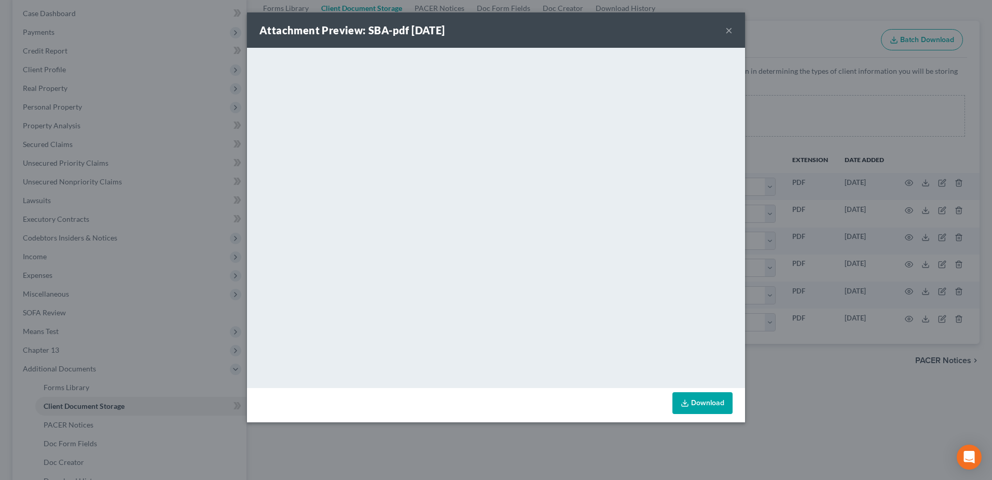
click at [733, 31] on div "Attachment Preview: SBA-pdf 10/08/2025 ×" at bounding box center [496, 29] width 498 height 35
click at [732, 31] on button "×" at bounding box center [729, 30] width 7 height 12
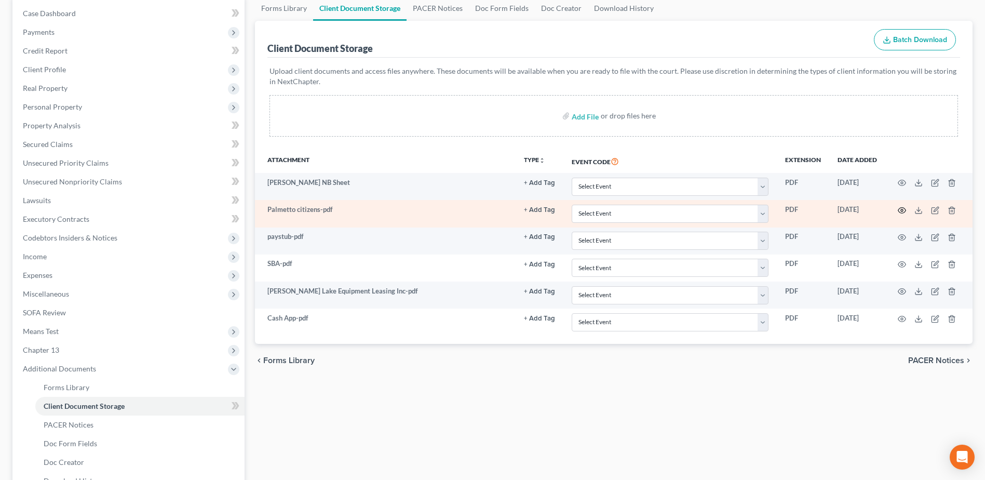
click at [903, 207] on icon "button" at bounding box center [902, 210] width 8 height 6
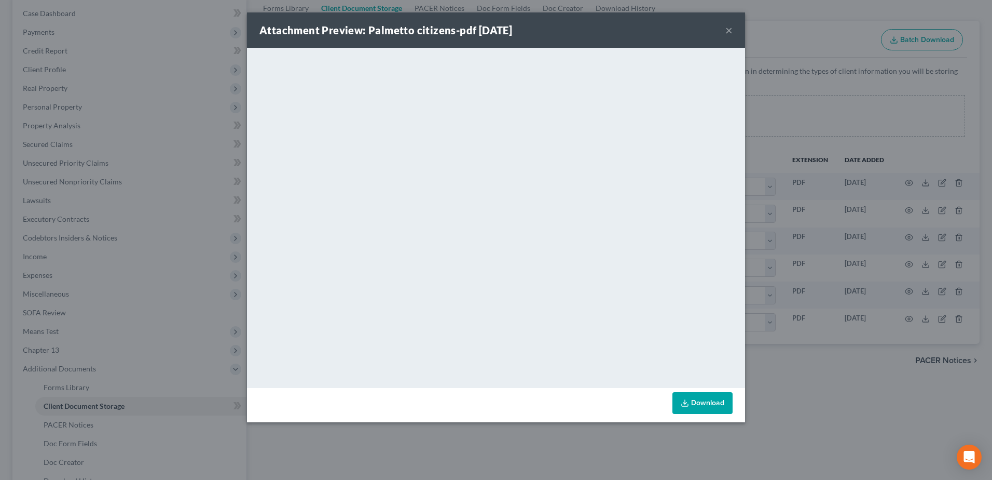
click at [730, 31] on button "×" at bounding box center [729, 30] width 7 height 12
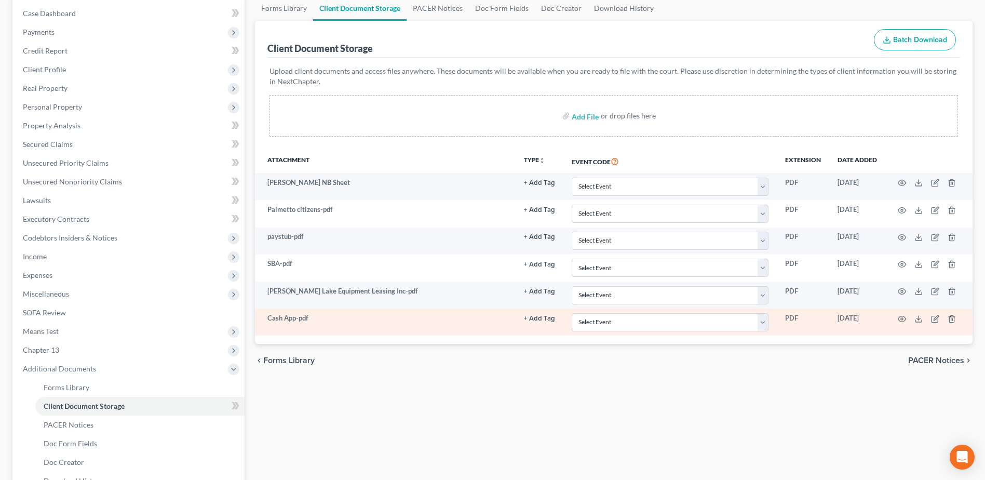
click at [296, 316] on td "Cash App-pdf" at bounding box center [385, 321] width 260 height 27
click at [894, 314] on td at bounding box center [928, 321] width 87 height 27
click at [899, 316] on icon "button" at bounding box center [901, 319] width 8 height 8
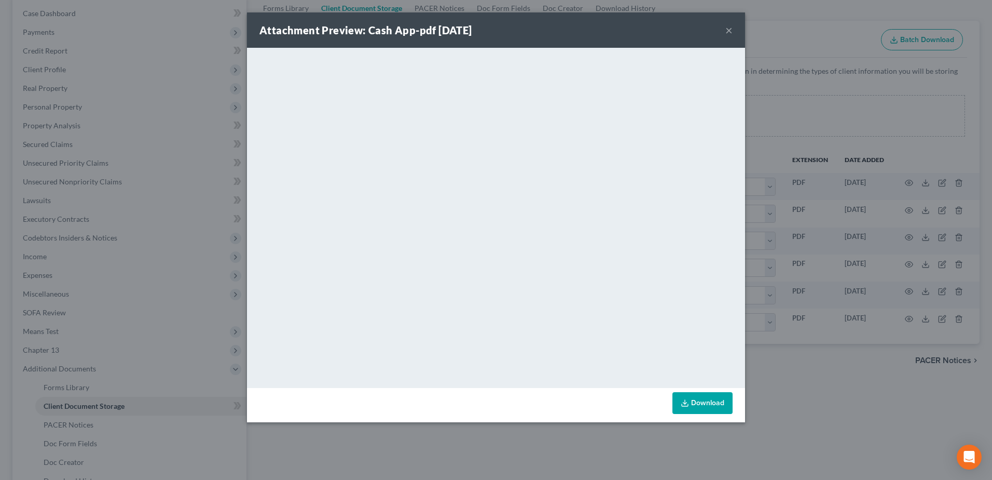
click at [150, 83] on div "Attachment Preview: Cash App-pdf 10/08/2025 × <object ng-attr-data='https://nex…" at bounding box center [496, 240] width 992 height 480
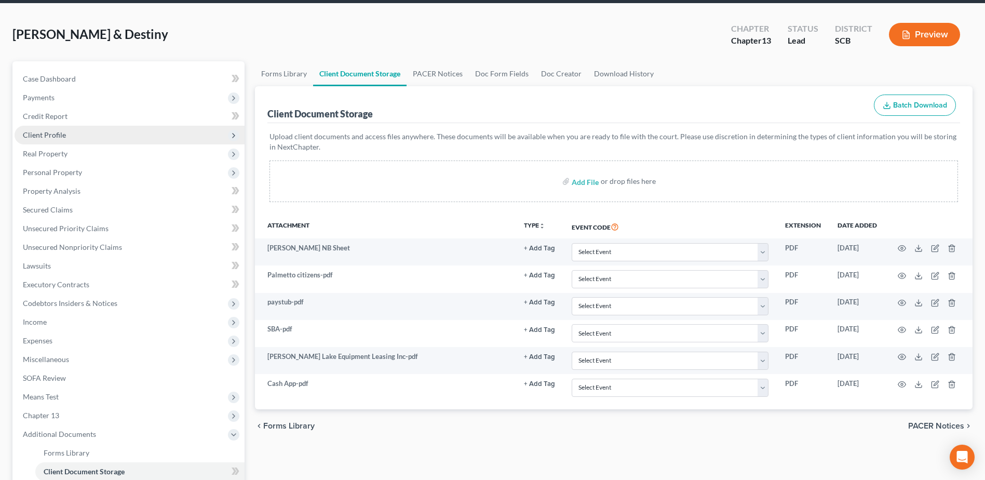
scroll to position [0, 0]
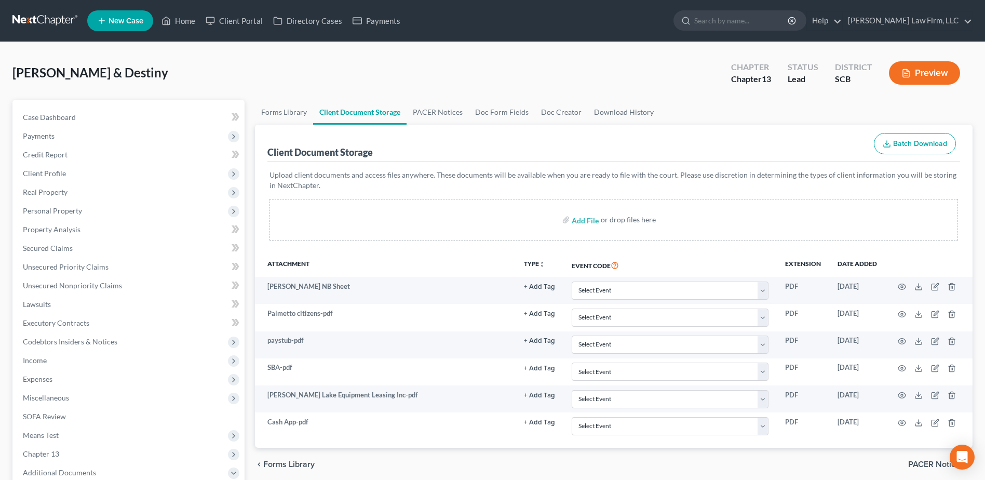
click at [26, 22] on link at bounding box center [45, 20] width 66 height 19
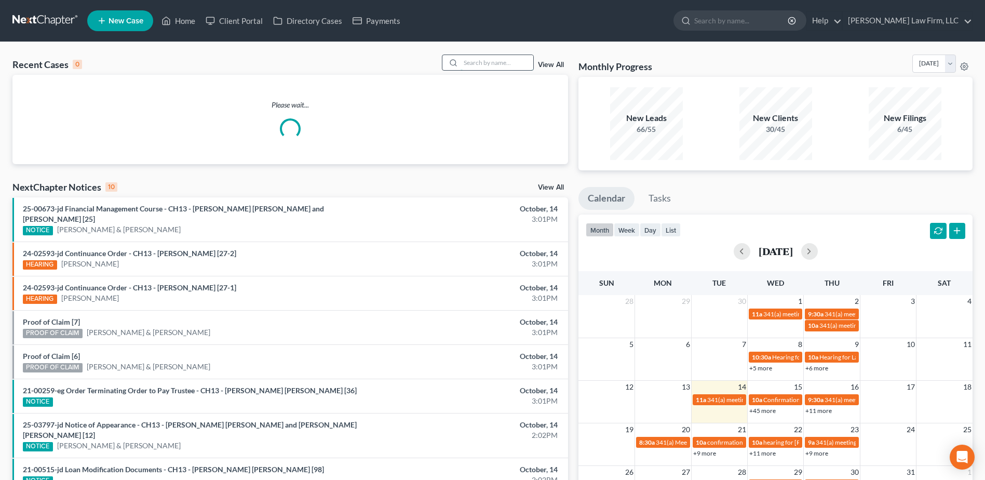
click at [480, 65] on input "search" at bounding box center [496, 62] width 73 height 15
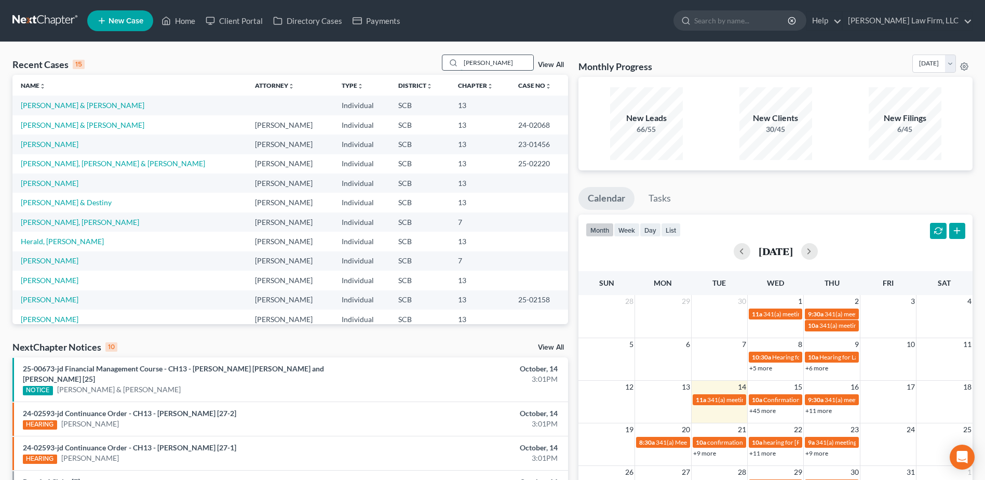
type input "[PERSON_NAME]"
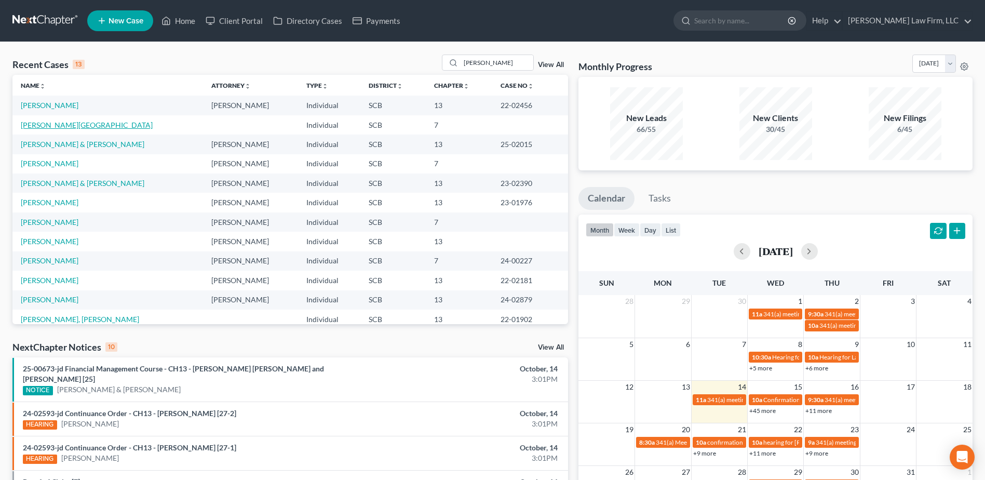
click at [54, 121] on link "[PERSON_NAME][GEOGRAPHIC_DATA]" at bounding box center [87, 124] width 132 height 9
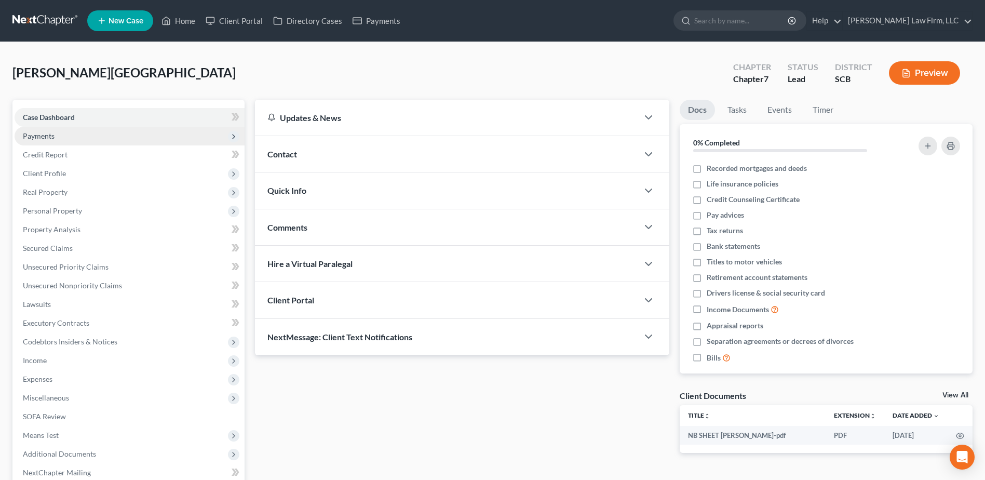
drag, startPoint x: 60, startPoint y: 135, endPoint x: 62, endPoint y: 141, distance: 5.6
click at [60, 135] on span "Payments" at bounding box center [130, 136] width 230 height 19
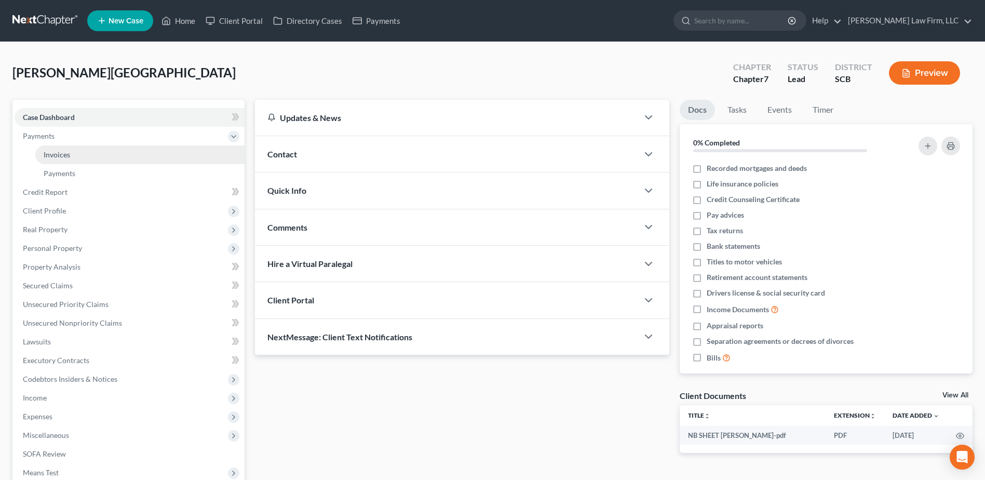
click at [69, 158] on link "Invoices" at bounding box center [139, 154] width 209 height 19
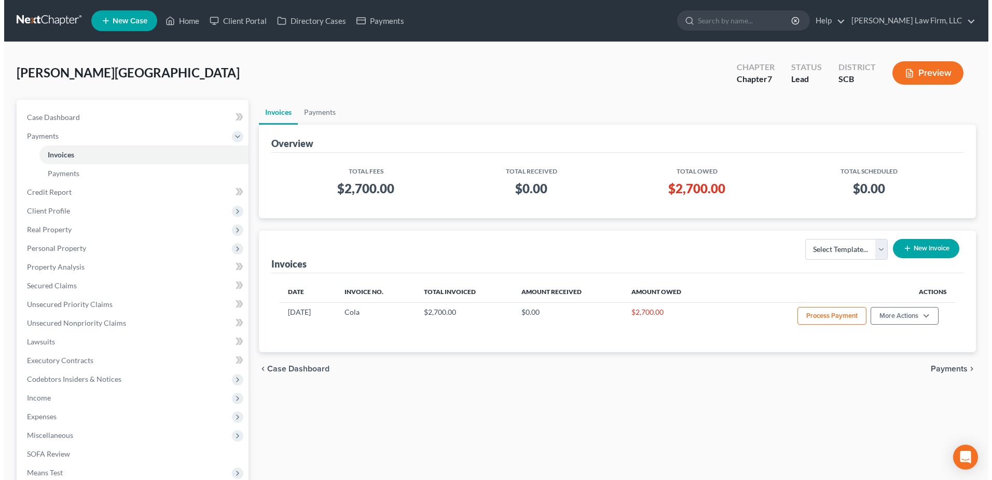
scroll to position [52, 0]
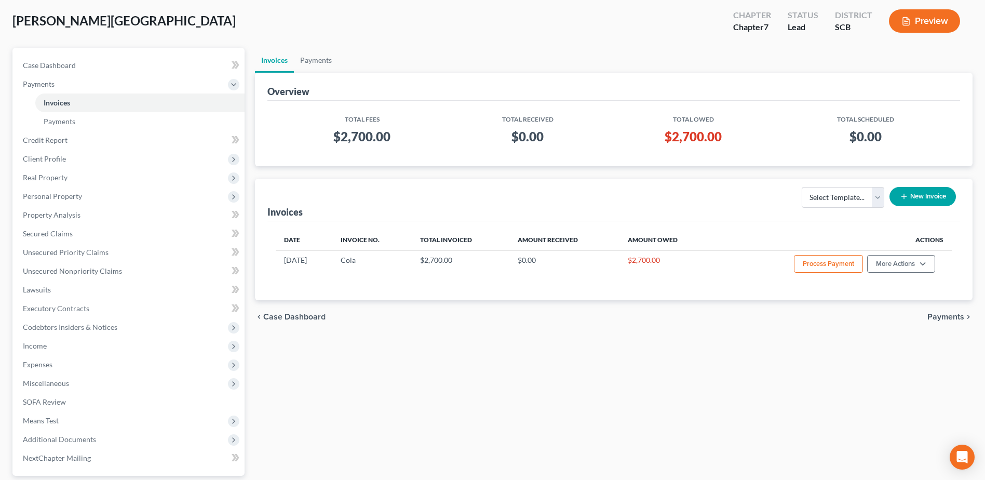
drag, startPoint x: 576, startPoint y: 84, endPoint x: 575, endPoint y: 74, distance: 9.4
click at [575, 84] on div "Overview" at bounding box center [613, 87] width 692 height 28
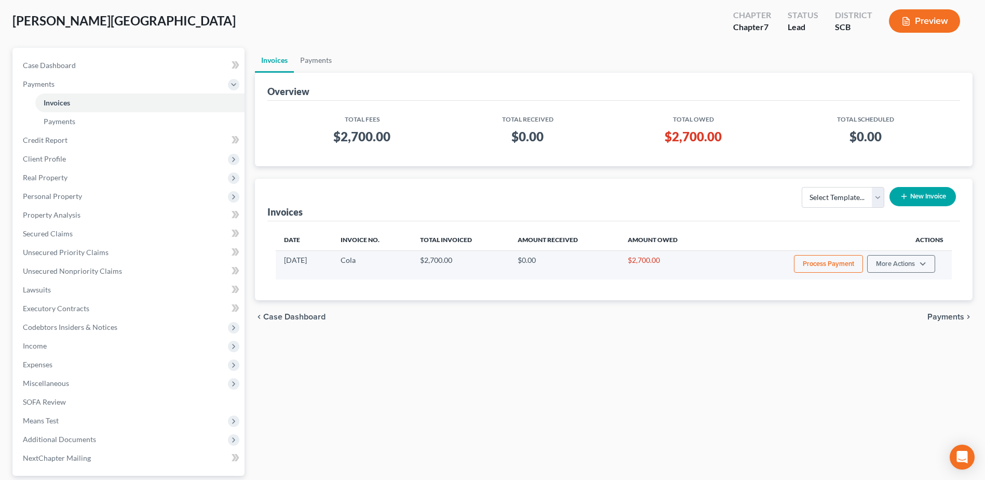
click at [831, 262] on button "Process Payment" at bounding box center [828, 264] width 69 height 18
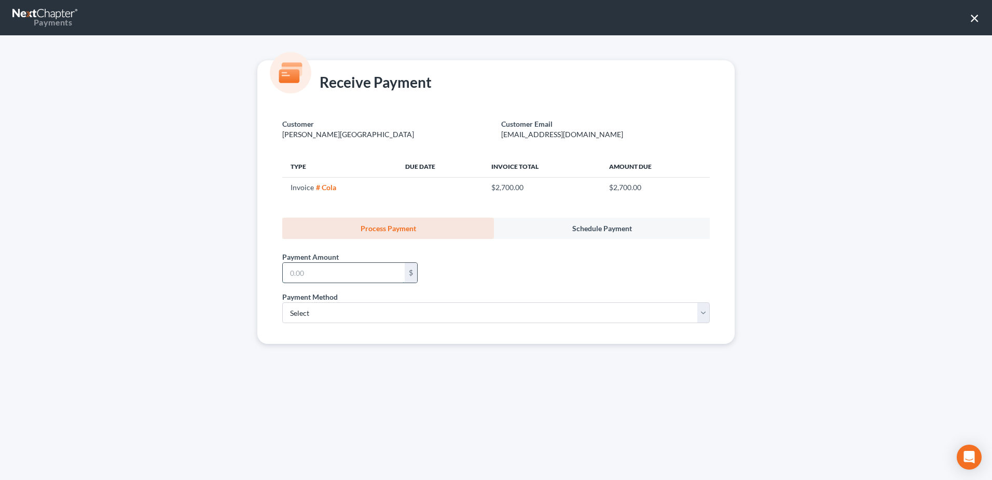
click at [388, 282] on input "text" at bounding box center [344, 273] width 122 height 20
type input "500.00"
click at [530, 250] on div "Payment Amount * 500.00 $" at bounding box center [496, 265] width 438 height 52
click at [366, 314] on select "Select ACH Credit Card" at bounding box center [496, 312] width 428 height 21
select select "1"
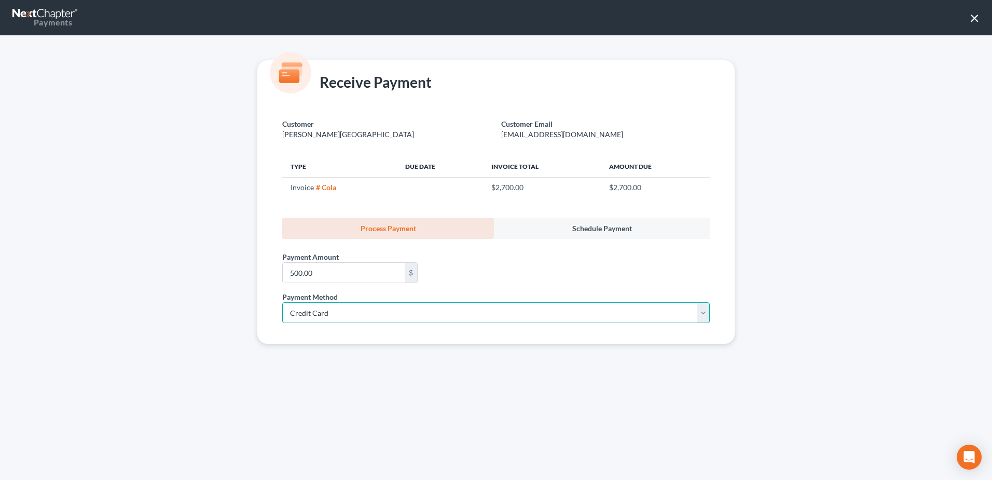
click at [282, 302] on select "Select ACH Credit Card" at bounding box center [496, 312] width 428 height 21
select select "42"
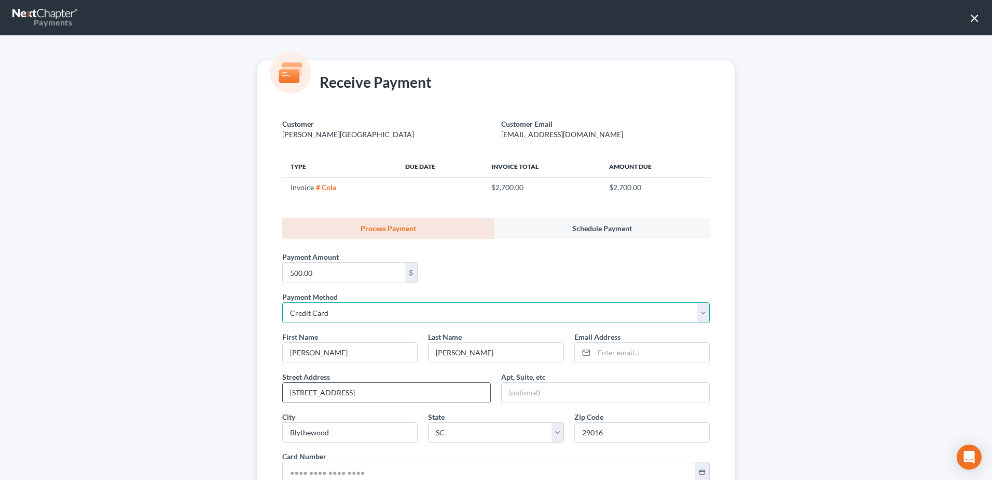
scroll to position [104, 0]
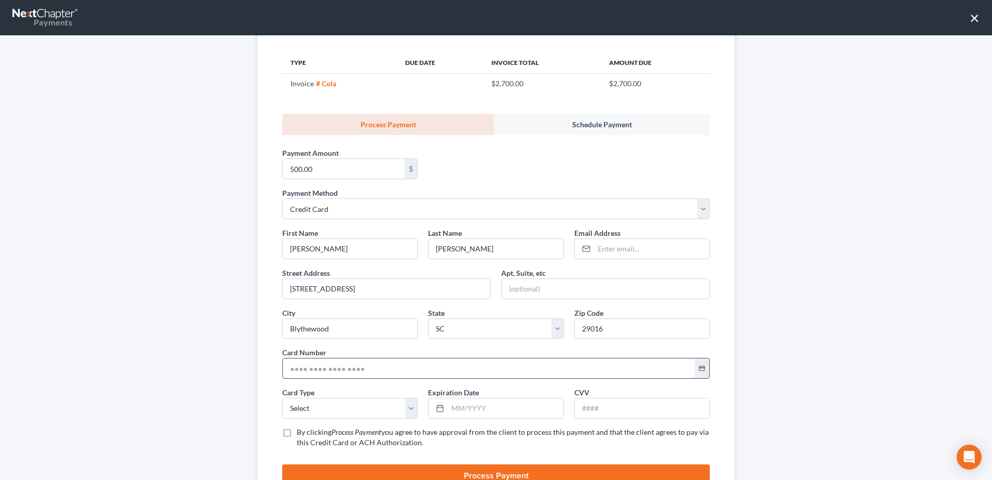
click at [371, 367] on input "text" at bounding box center [489, 368] width 412 height 20
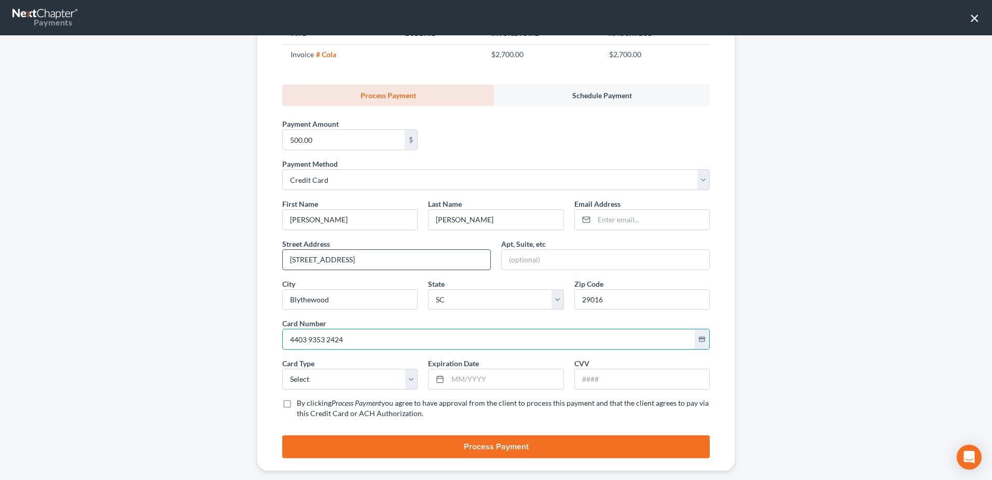
scroll to position [148, 0]
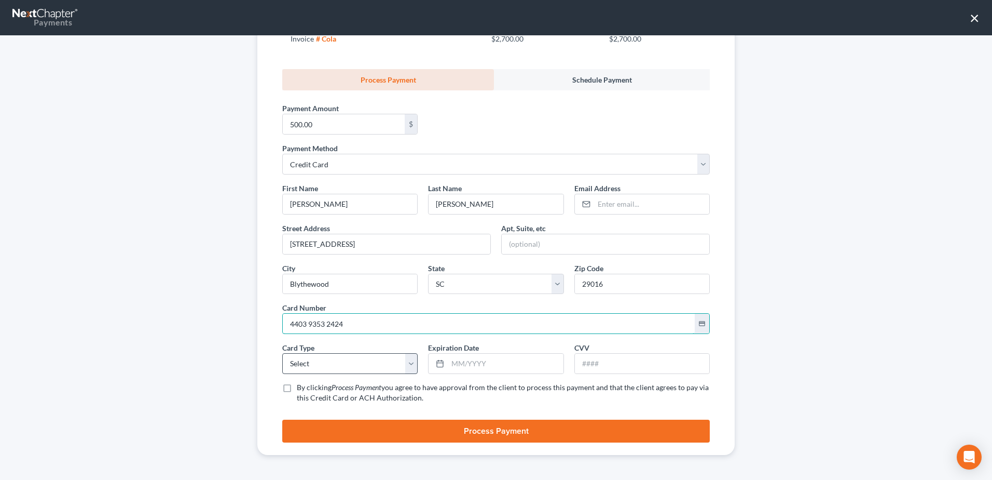
type input "4403 9353 2424"
click at [345, 364] on select "Select Visa MasterCard Discover American Express" at bounding box center [349, 363] width 135 height 21
select select "0"
click at [282, 353] on select "Select Visa MasterCard Discover American Express" at bounding box center [349, 363] width 135 height 21
click at [521, 357] on input "text" at bounding box center [505, 363] width 115 height 20
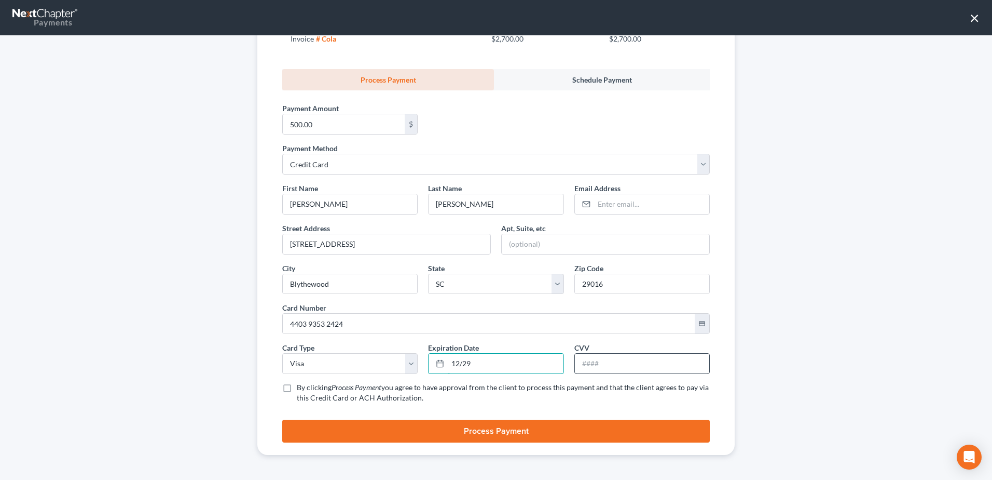
type input "12/29"
click at [626, 367] on input "text" at bounding box center [642, 363] width 134 height 20
type input "589"
click at [297, 389] on label "By clicking Process Payment you agree to have approval from the client to proce…" at bounding box center [503, 392] width 413 height 21
click at [301, 389] on input "By clicking Process Payment you agree to have approval from the client to proce…" at bounding box center [304, 385] width 7 height 7
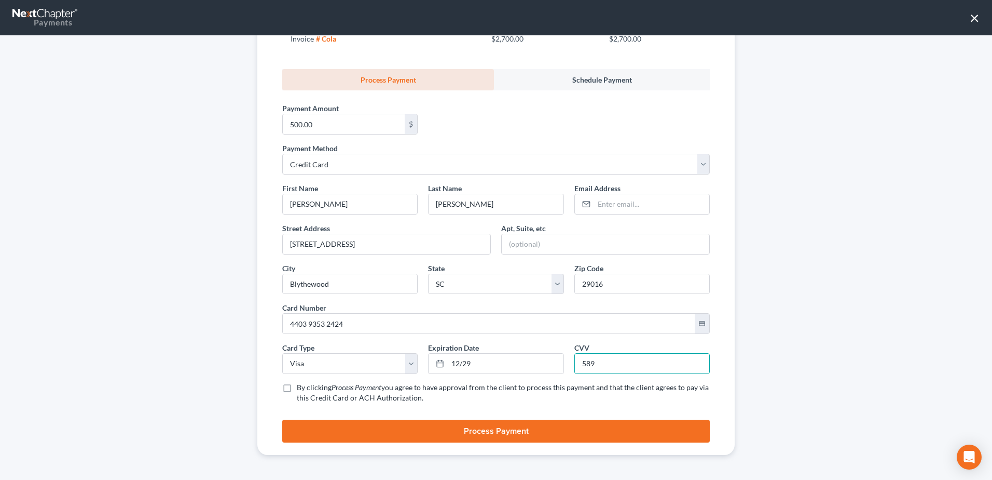
checkbox input "true"
click at [495, 364] on input "12/29" at bounding box center [505, 363] width 115 height 20
type input "12/2029"
click at [599, 432] on button "Process Payment" at bounding box center [496, 430] width 428 height 23
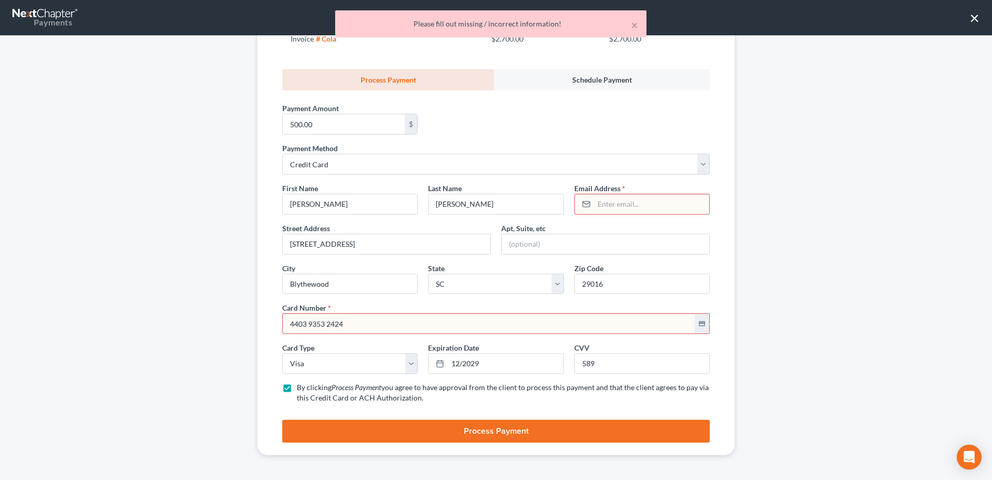
click at [434, 319] on input "4403 9353 2424" at bounding box center [489, 323] width 412 height 20
type input "4"
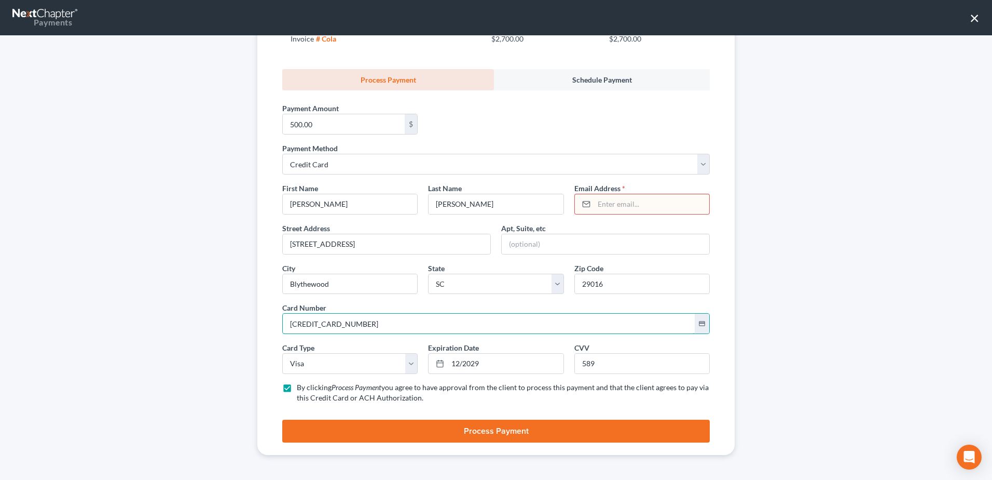
type input "[CREDIT_CARD_NUMBER]"
click at [420, 429] on button "Process Payment" at bounding box center [496, 430] width 428 height 23
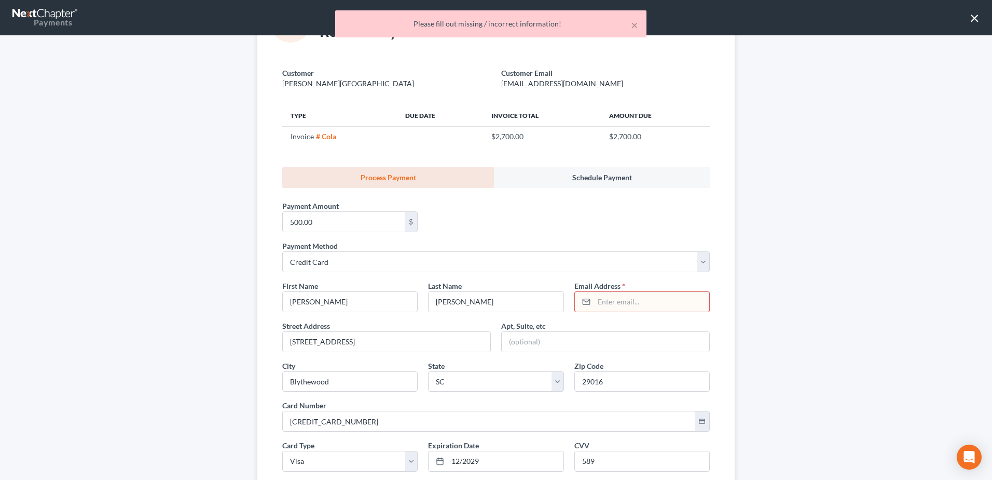
scroll to position [45, 0]
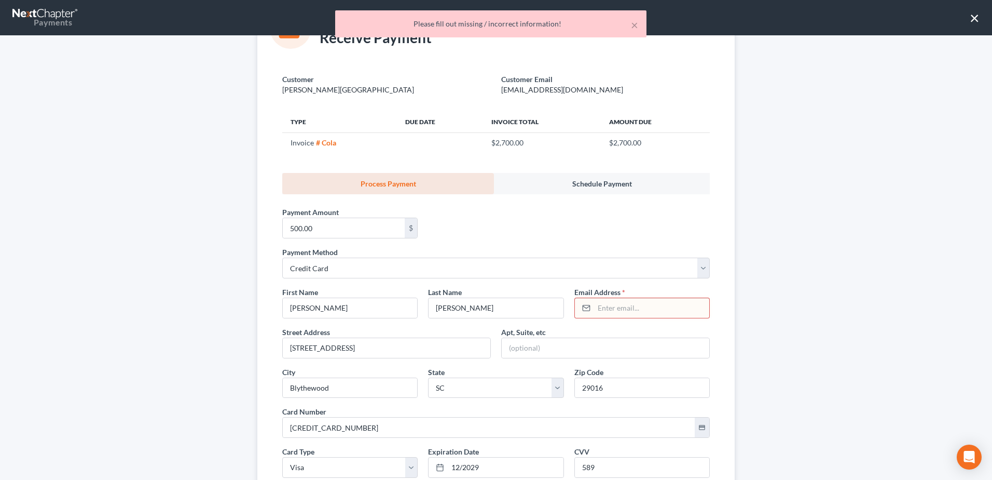
click at [636, 313] on input "email" at bounding box center [651, 308] width 115 height 20
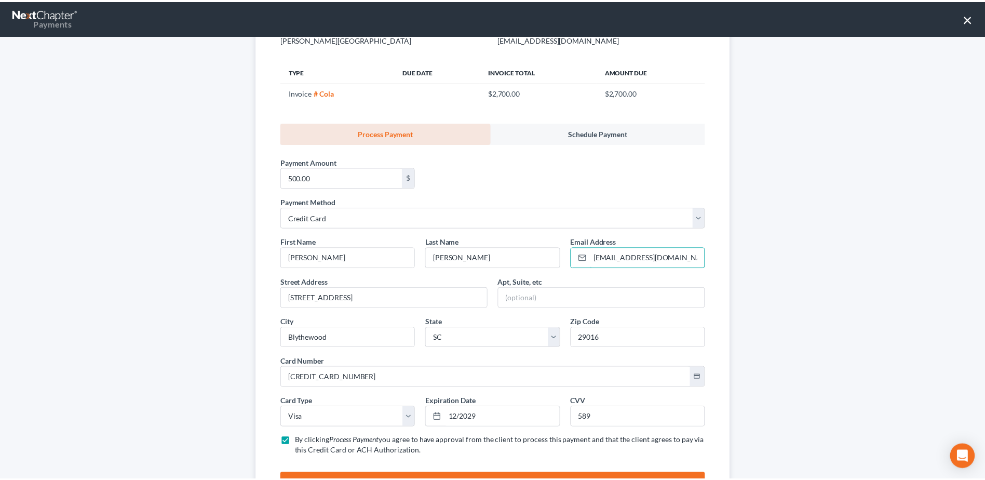
scroll to position [148, 0]
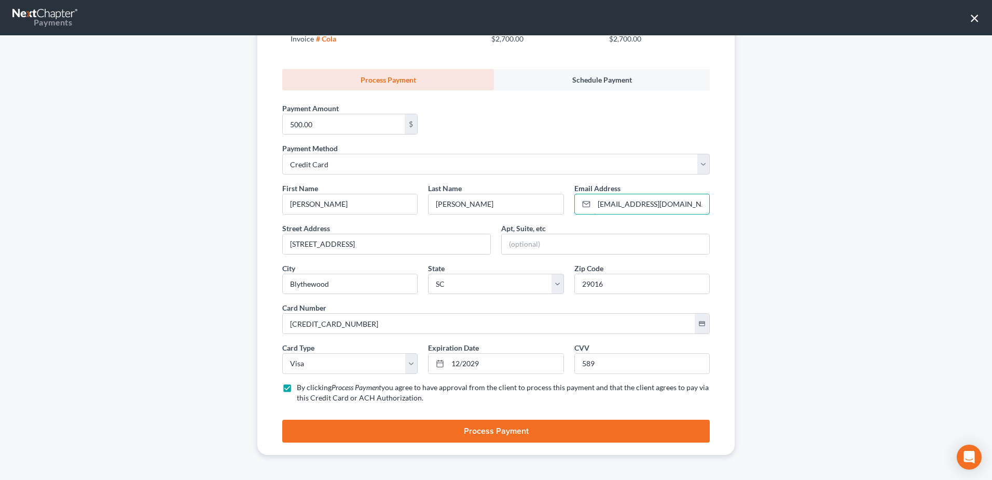
type input "[EMAIL_ADDRESS][DOMAIN_NAME]"
click at [466, 433] on button "Process Payment" at bounding box center [496, 430] width 428 height 23
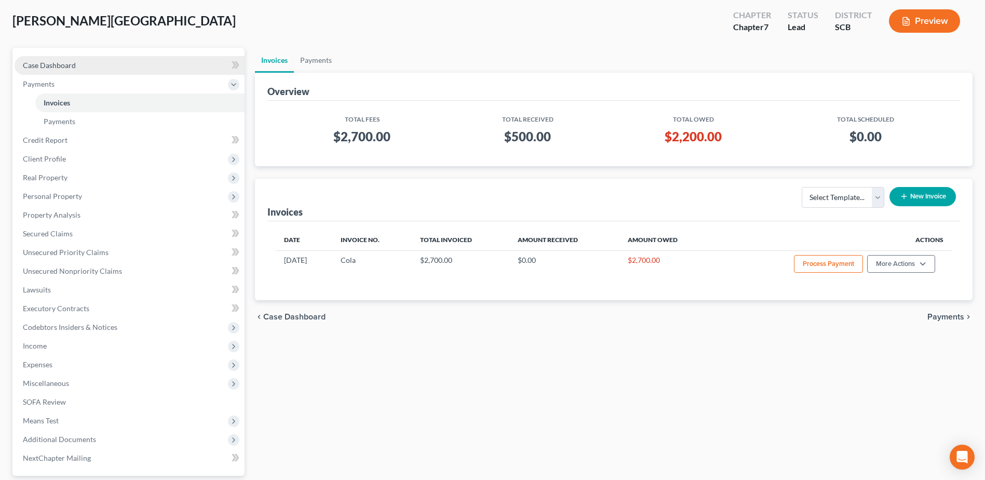
click at [60, 69] on span "Case Dashboard" at bounding box center [49, 65] width 53 height 9
